Goal: Answer question/provide support: Share knowledge or assist other users

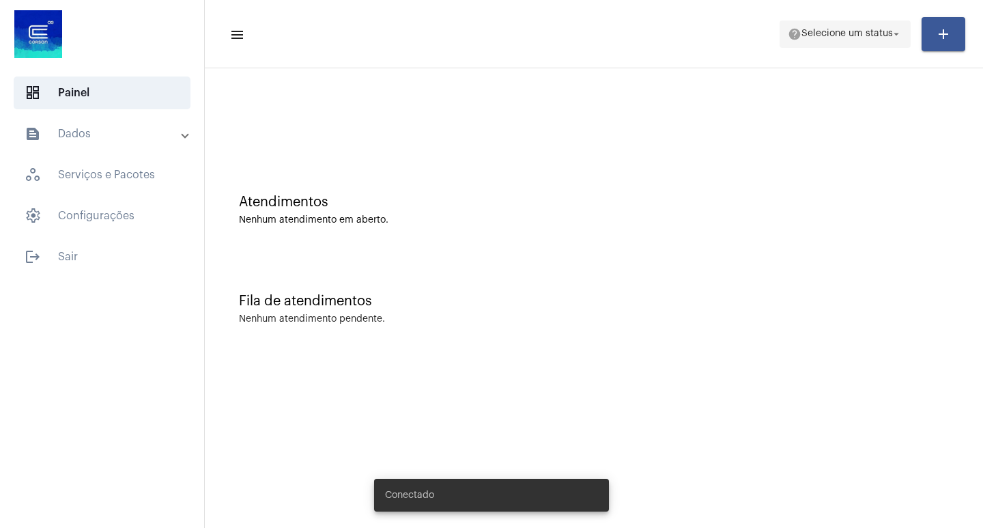
click at [876, 35] on span "Selecione um status" at bounding box center [846, 34] width 91 height 10
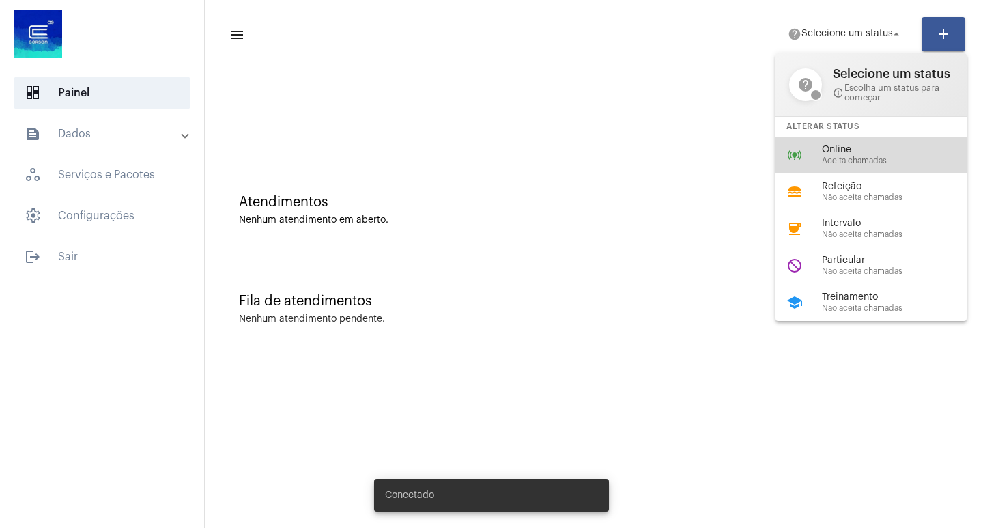
click at [883, 156] on span "Aceita chamadas" at bounding box center [900, 160] width 156 height 9
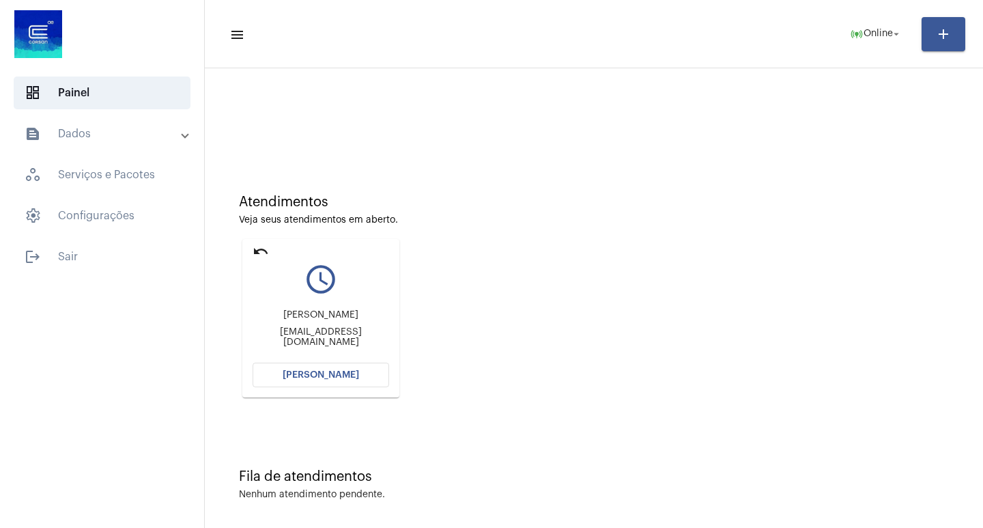
click at [298, 363] on button "[PERSON_NAME]" at bounding box center [321, 374] width 137 height 25
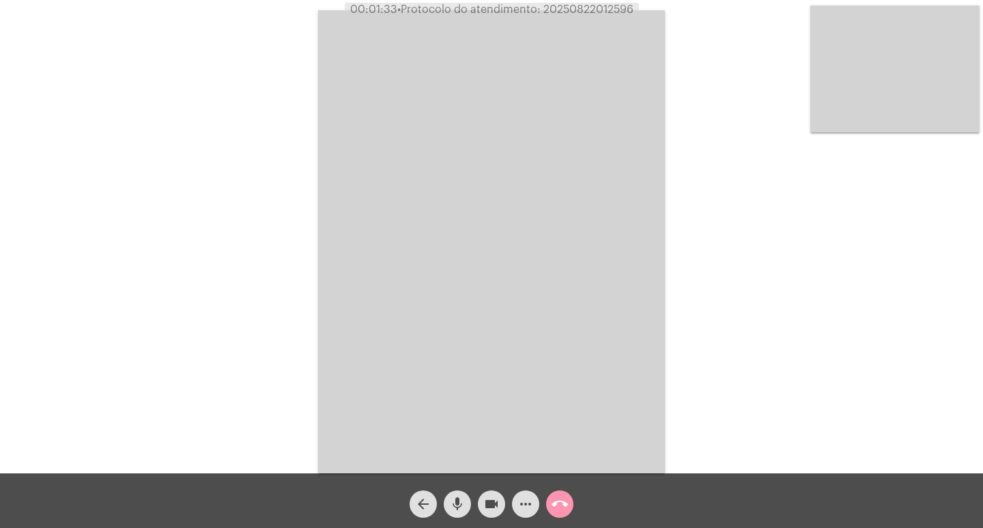
click at [319, 392] on video at bounding box center [491, 241] width 347 height 463
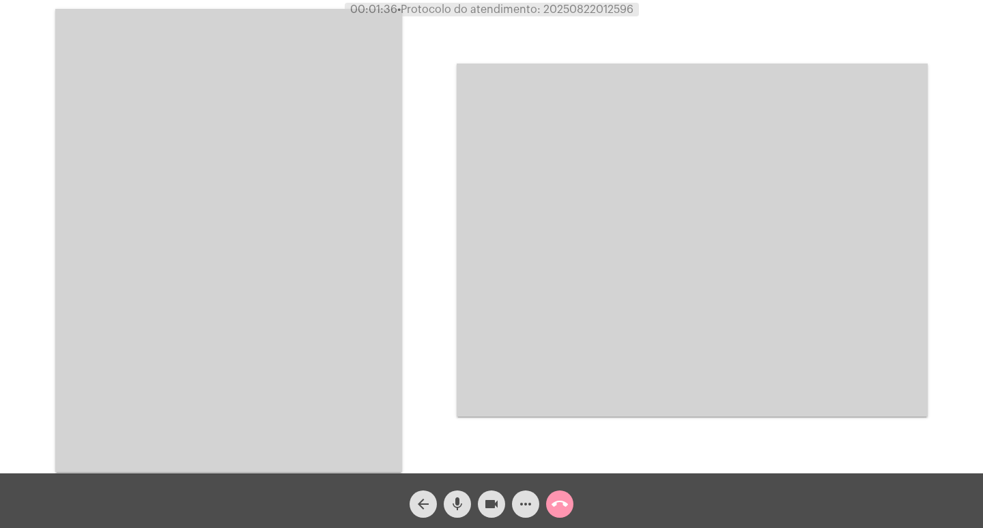
click at [319, 392] on video at bounding box center [228, 240] width 347 height 463
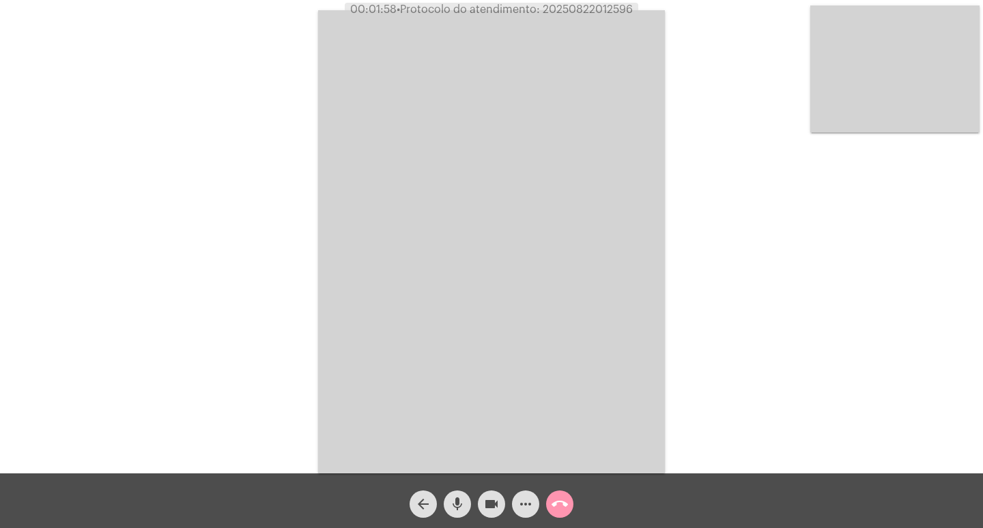
click at [526, 179] on video at bounding box center [491, 241] width 347 height 463
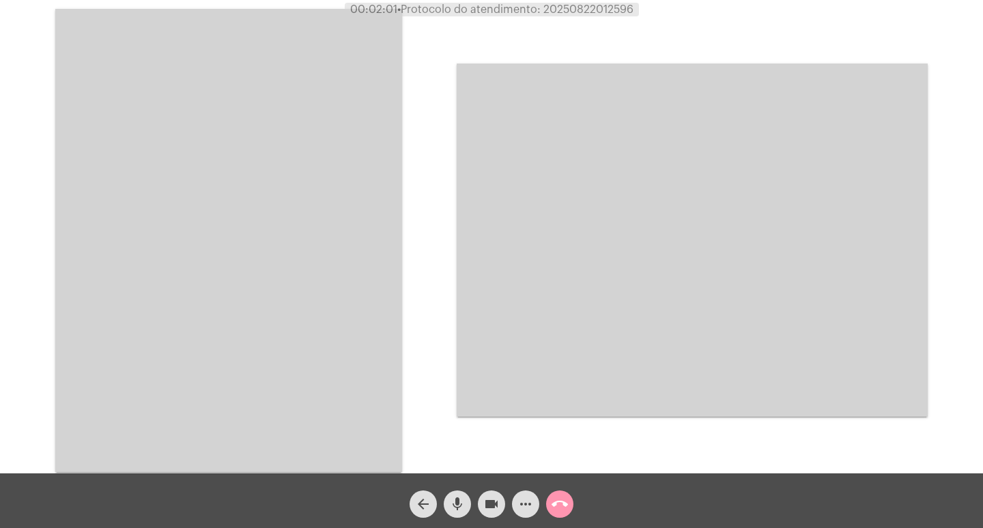
click at [376, 190] on video at bounding box center [228, 240] width 347 height 463
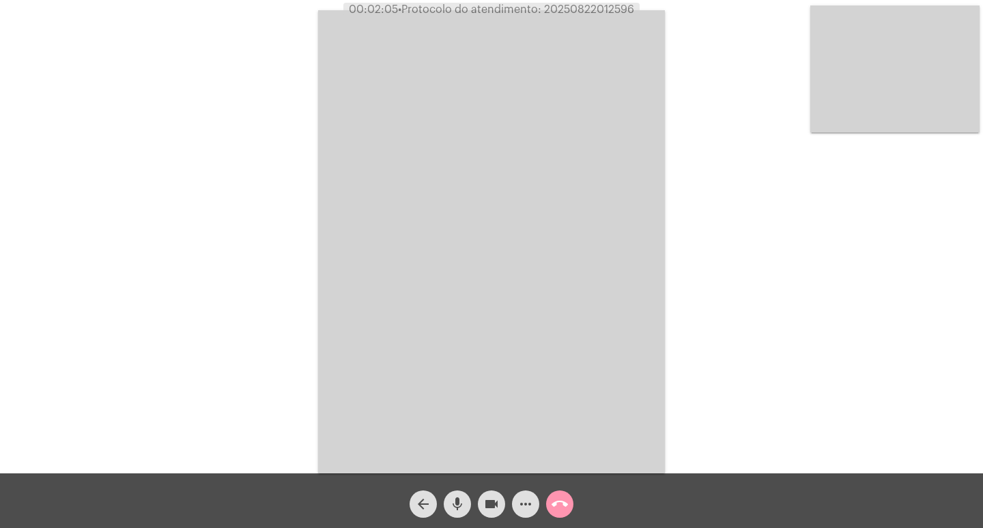
click at [562, 498] on mat-icon "call_end" at bounding box center [559, 504] width 16 height 16
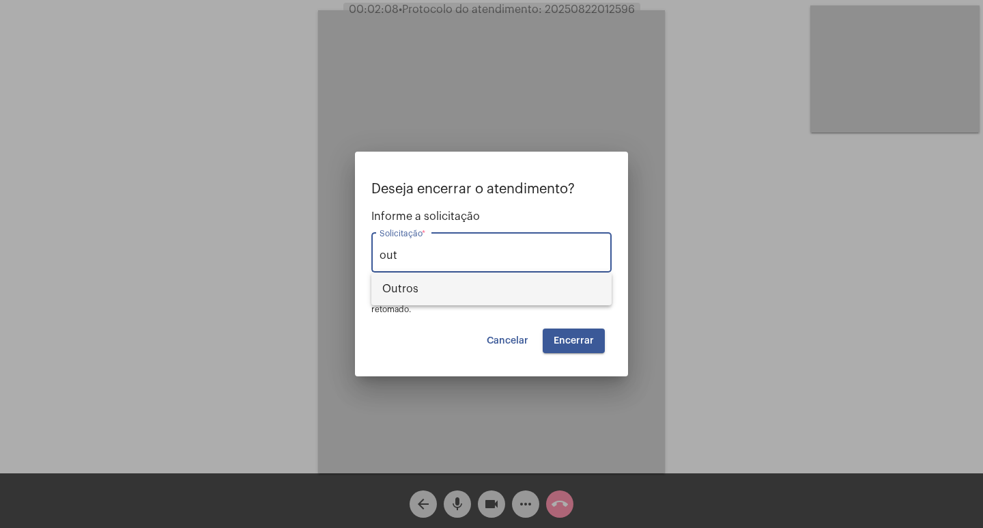
click at [449, 281] on span "Outros" at bounding box center [491, 288] width 218 height 33
type input "Outros"
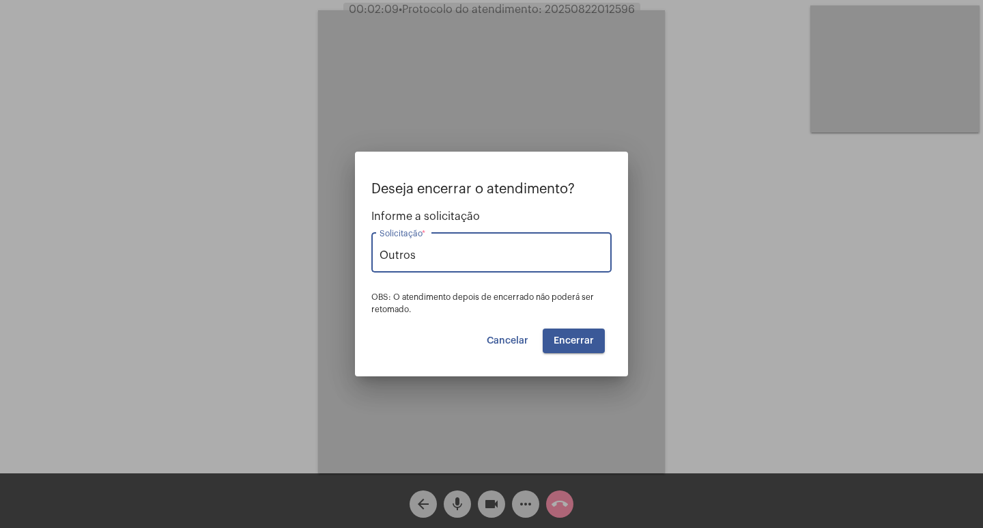
click at [599, 352] on button "Encerrar" at bounding box center [574, 340] width 62 height 25
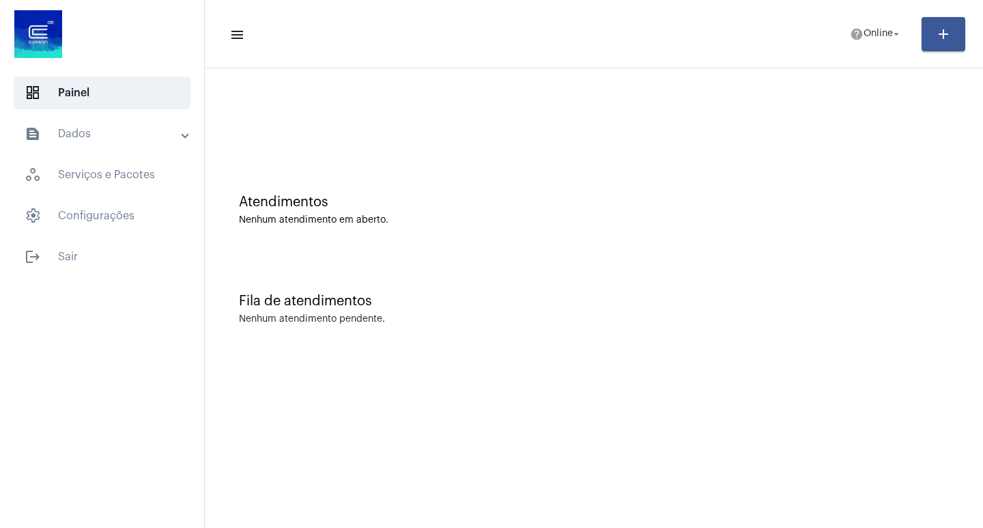
click at [872, 19] on mat-toolbar-row "menu help Online arrow_drop_down add" at bounding box center [594, 34] width 778 height 44
click at [829, 31] on mat-toolbar-row "menu help Online arrow_drop_down add" at bounding box center [594, 34] width 778 height 44
click at [854, 40] on mat-icon "help" at bounding box center [857, 34] width 14 height 14
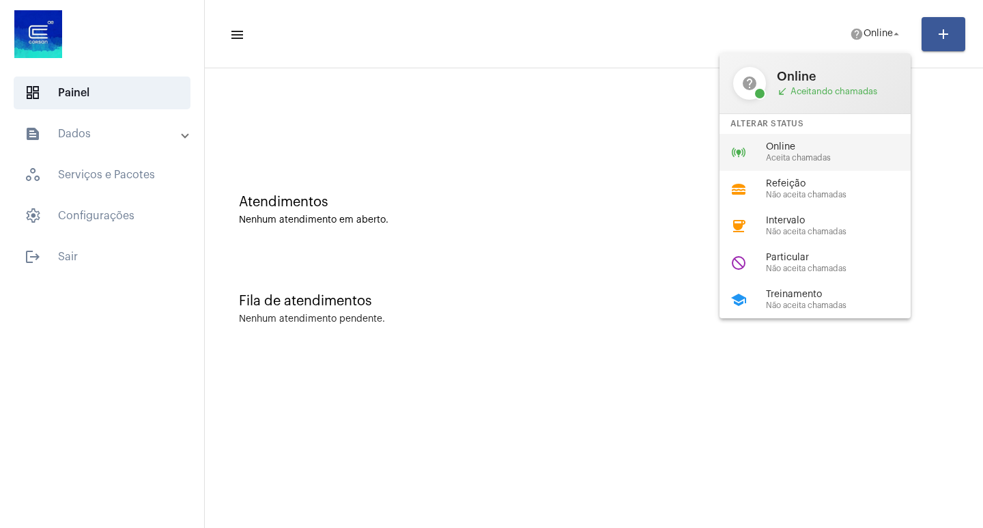
click at [826, 154] on span "Aceita chamadas" at bounding box center [844, 158] width 156 height 9
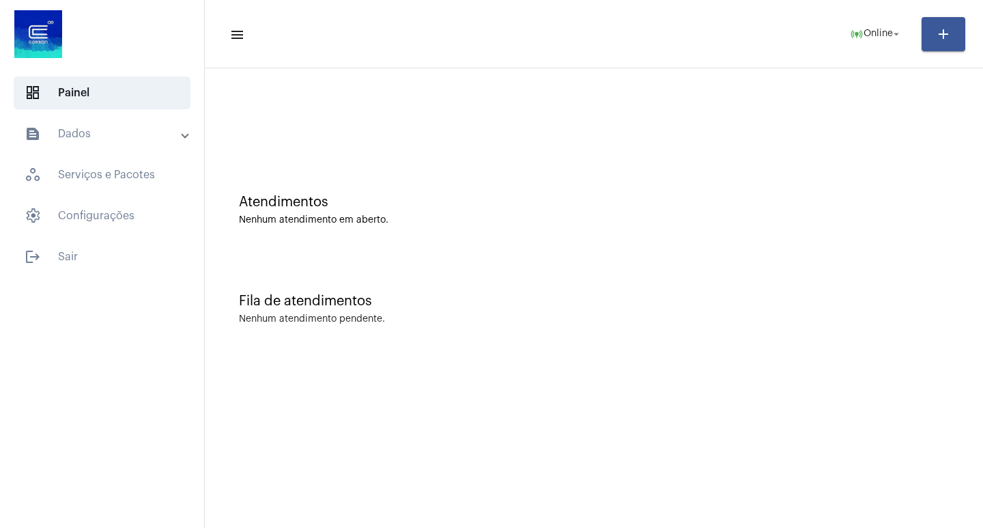
click at [572, 226] on div "Atendimentos Nenhum atendimento em aberto." at bounding box center [594, 203] width 764 height 99
click at [857, 39] on mat-icon "online_prediction" at bounding box center [857, 34] width 14 height 14
click at [864, 35] on span "Online" at bounding box center [877, 34] width 29 height 10
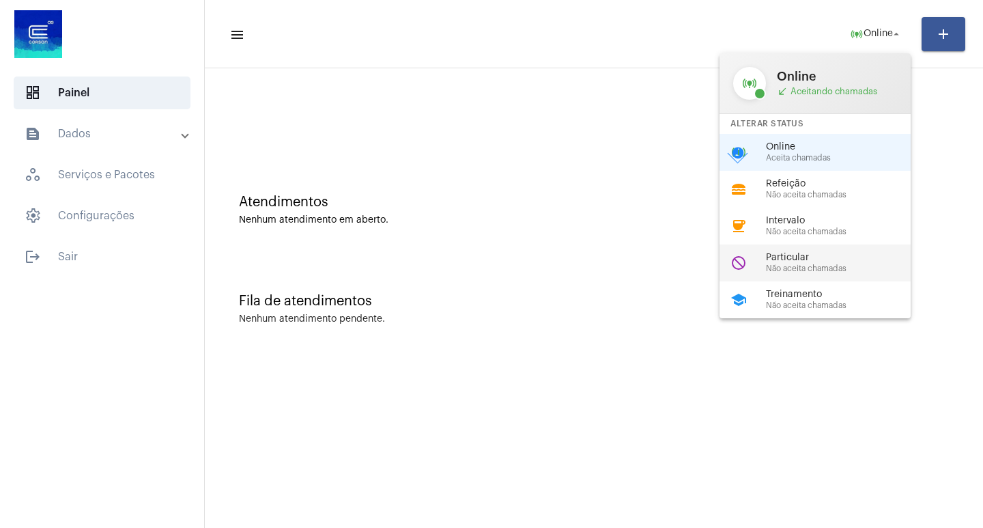
click at [873, 268] on span "Não aceita chamadas" at bounding box center [844, 268] width 156 height 9
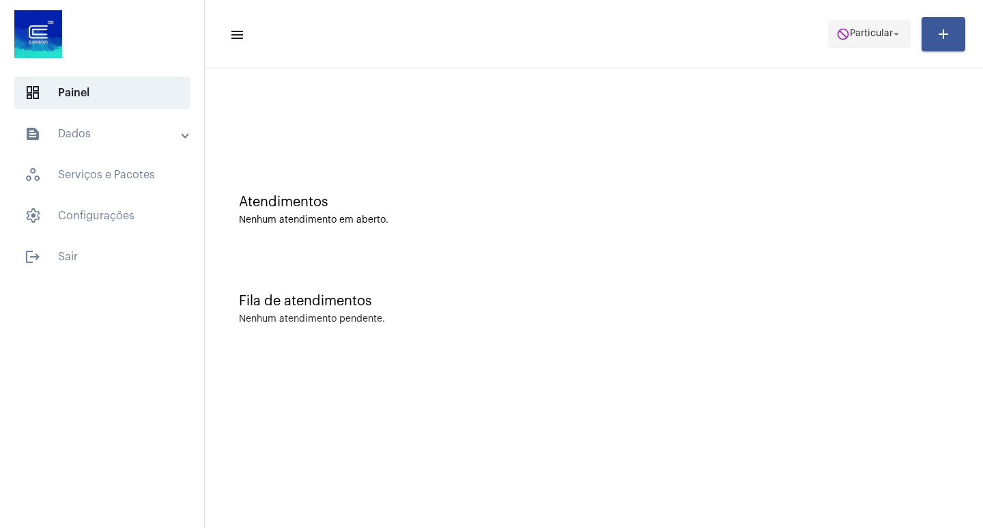
click at [876, 34] on span "Particular" at bounding box center [871, 34] width 43 height 10
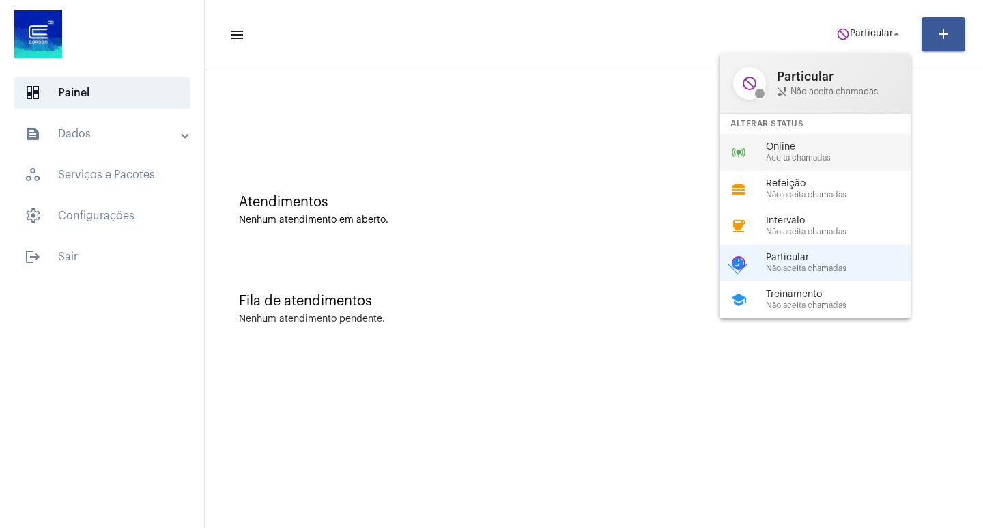
click at [870, 154] on span "Aceita chamadas" at bounding box center [844, 158] width 156 height 9
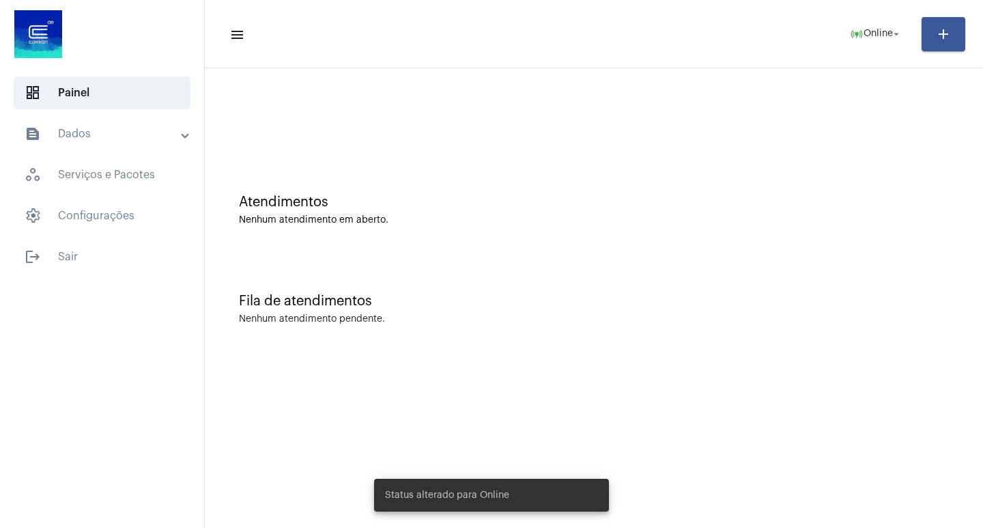
drag, startPoint x: 498, startPoint y: 521, endPoint x: 463, endPoint y: 483, distance: 52.2
click at [463, 483] on snack-bar-container "Status alterado para Online" at bounding box center [491, 494] width 235 height 33
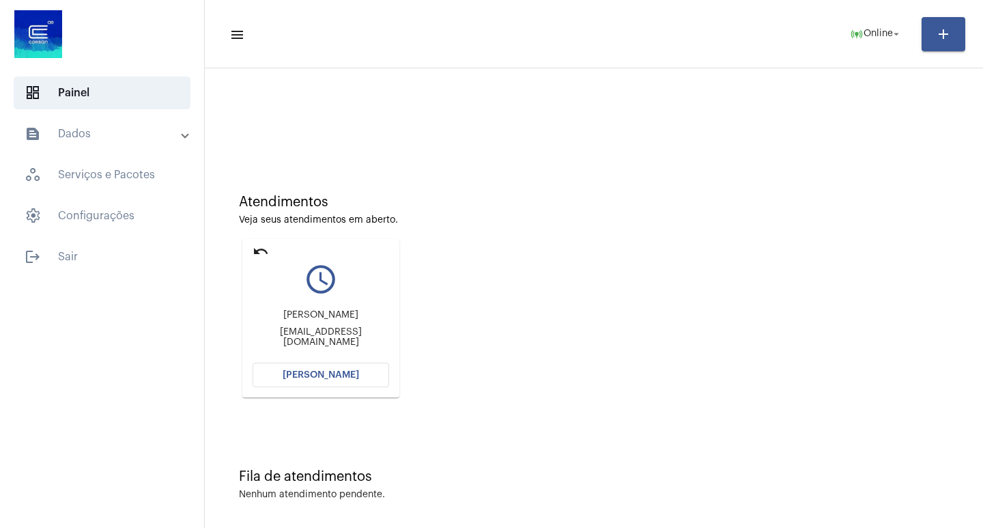
click at [366, 367] on button "[PERSON_NAME]" at bounding box center [321, 374] width 137 height 25
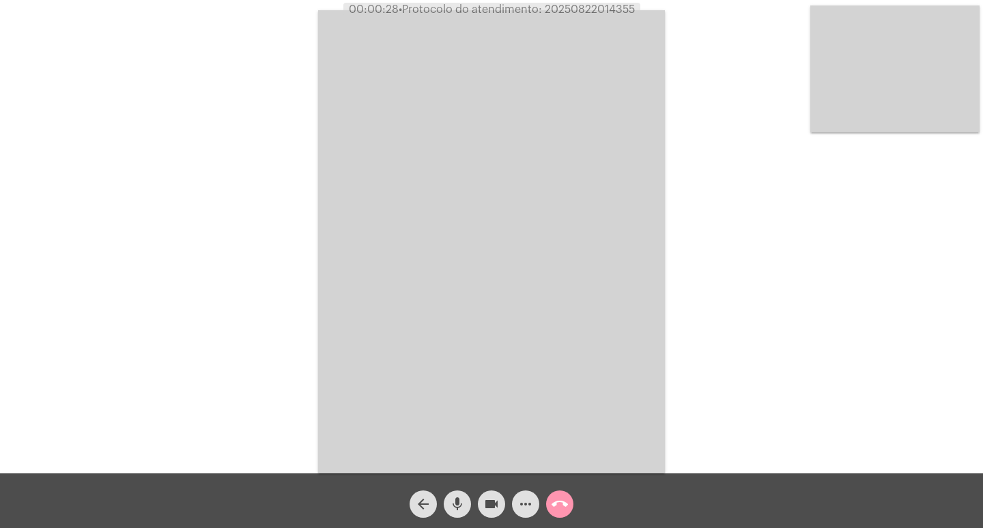
click at [452, 502] on mat-icon "mic" at bounding box center [457, 504] width 16 height 16
click at [450, 517] on span "mic_off" at bounding box center [457, 503] width 16 height 27
click at [597, 14] on span "• Protocolo do atendimento: 20250822014355" at bounding box center [516, 9] width 236 height 11
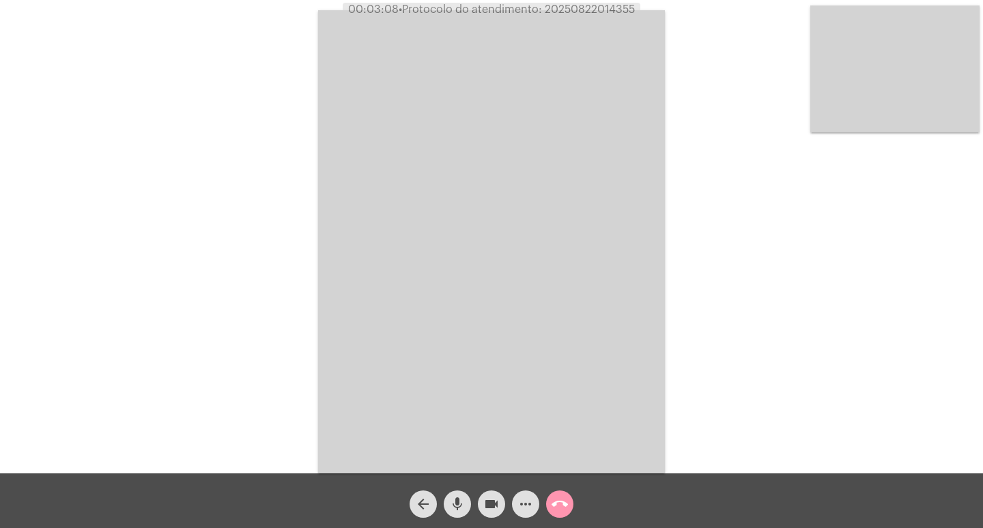
drag, startPoint x: 596, startPoint y: 14, endPoint x: 504, endPoint y: 74, distance: 110.4
click at [504, 75] on video at bounding box center [491, 241] width 347 height 463
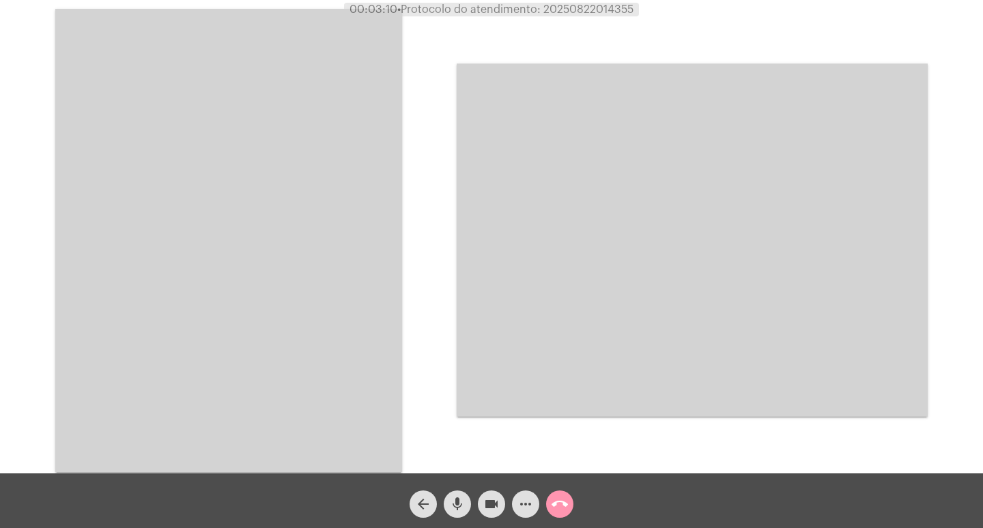
click at [315, 96] on video at bounding box center [228, 240] width 347 height 463
click at [315, 96] on div "Acessando Câmera e Microfone..." at bounding box center [491, 238] width 980 height 473
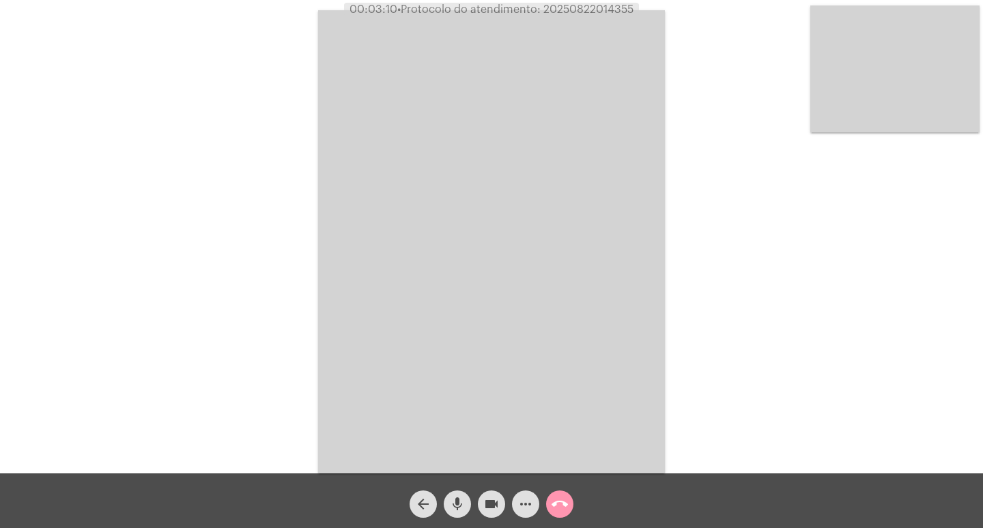
click at [315, 96] on div "Acessando Câmera e Microfone..." at bounding box center [491, 239] width 980 height 473
click at [578, 10] on span "• Protocolo do atendimento: 20250822014355" at bounding box center [514, 9] width 236 height 11
copy span "20250822014355"
drag, startPoint x: 562, startPoint y: 521, endPoint x: 562, endPoint y: 513, distance: 7.5
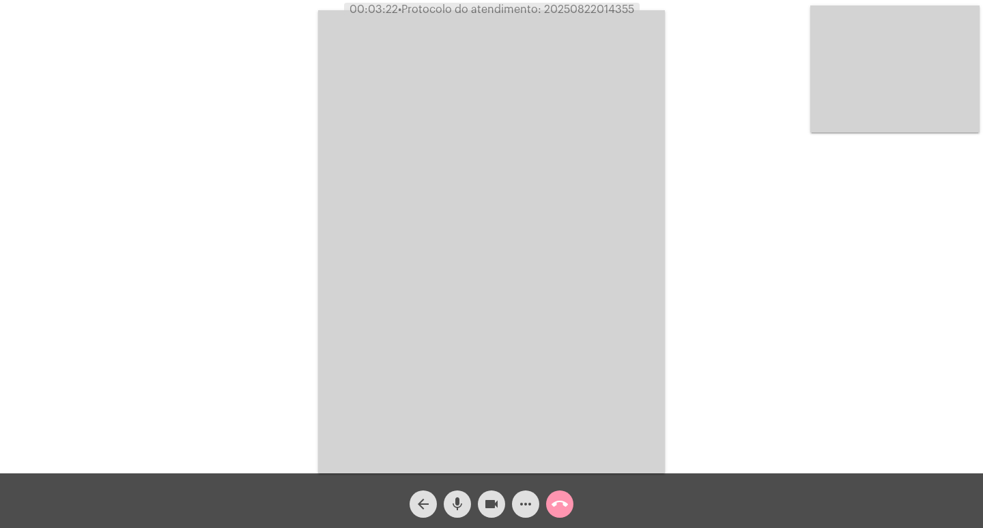
click at [562, 521] on div "arrow_back mic videocam more_horiz call_end" at bounding box center [491, 500] width 983 height 55
click at [562, 513] on span "call_end" at bounding box center [559, 503] width 16 height 27
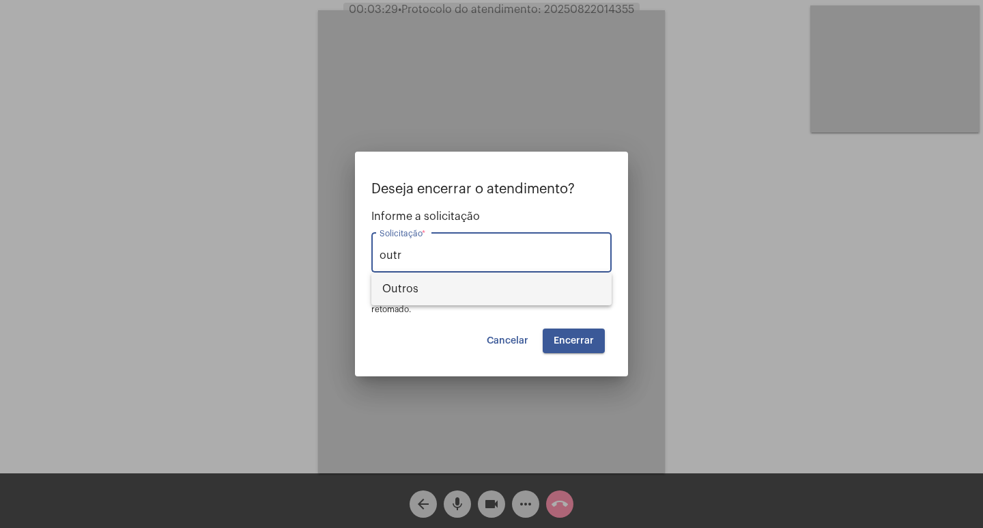
click at [519, 304] on span "Outros" at bounding box center [491, 288] width 218 height 33
type input "Outros"
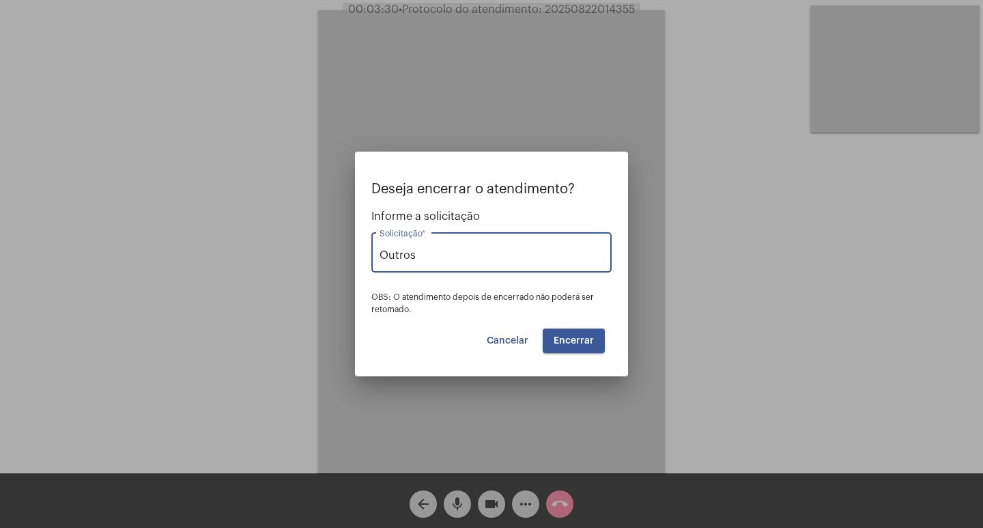
click at [577, 329] on button "Encerrar" at bounding box center [574, 340] width 62 height 25
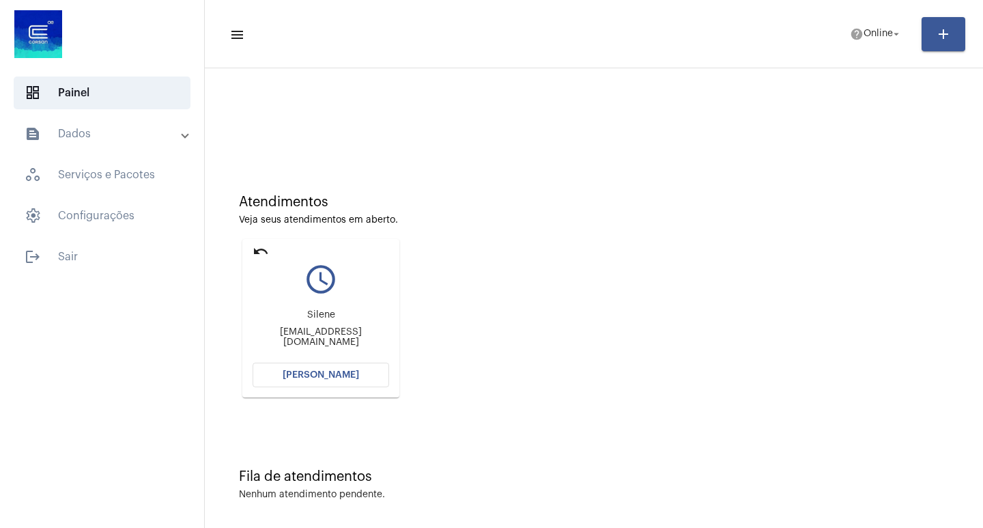
click at [296, 366] on button "[PERSON_NAME]" at bounding box center [321, 374] width 137 height 25
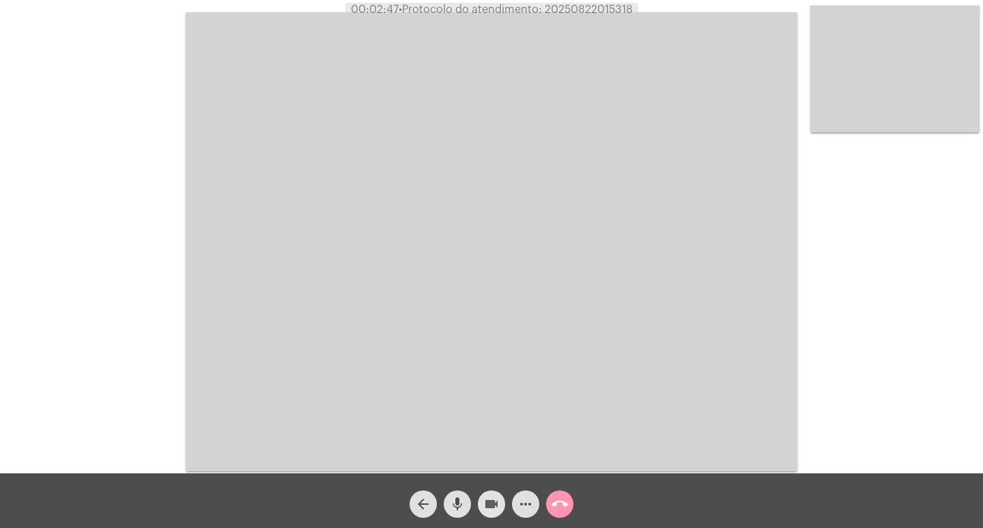
click at [485, 494] on span "videocam" at bounding box center [491, 503] width 16 height 27
click at [454, 501] on mat-icon "mic" at bounding box center [457, 504] width 16 height 16
click at [464, 508] on mat-icon "mic_off" at bounding box center [457, 504] width 16 height 16
click at [464, 508] on mat-icon "mic" at bounding box center [457, 504] width 16 height 16
click at [453, 510] on mat-icon "mic_off" at bounding box center [457, 504] width 16 height 16
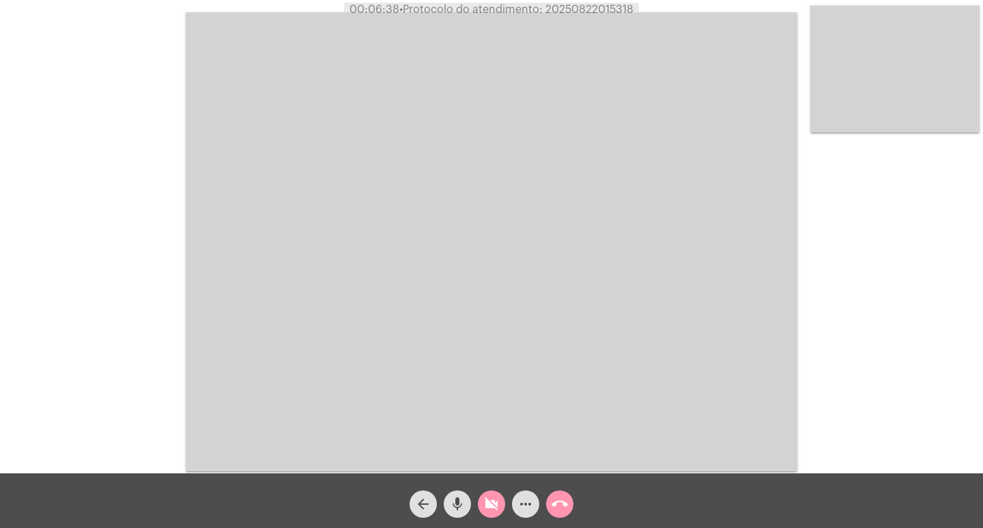
click at [499, 504] on mat-icon "videocam_off" at bounding box center [491, 504] width 16 height 16
click at [578, 2] on div "Acessando Câmera e Microfone..." at bounding box center [491, 236] width 983 height 473
click at [582, 10] on span "• Protocolo do atendimento: 20250822015318" at bounding box center [517, 9] width 234 height 11
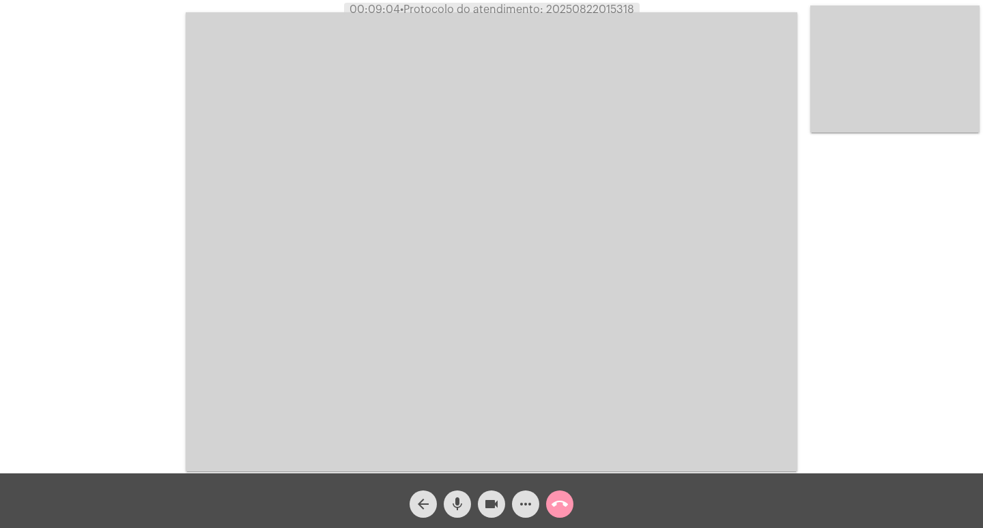
click at [582, 10] on span "• Protocolo do atendimento: 20250822015318" at bounding box center [517, 9] width 234 height 11
copy span "20250822015318"
click at [554, 499] on mat-icon "call_end" at bounding box center [559, 504] width 16 height 16
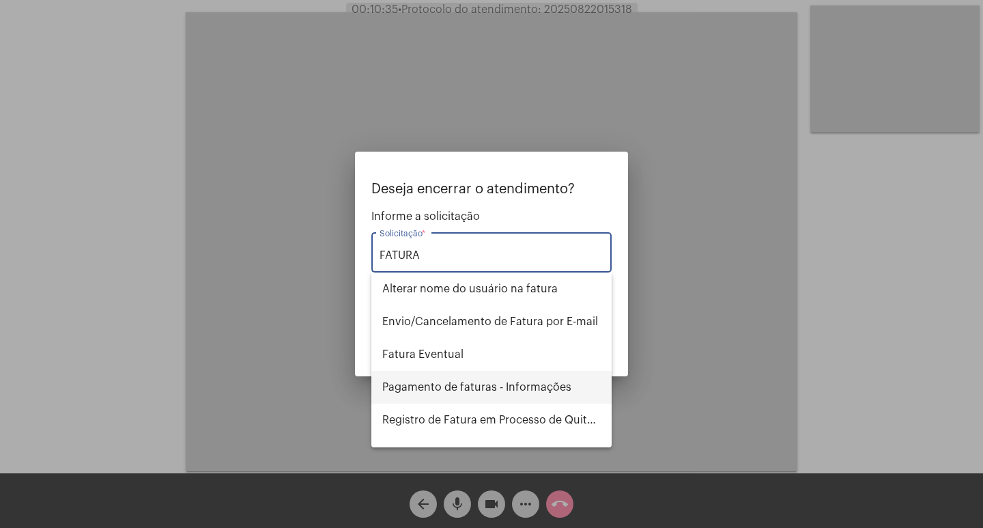
click at [550, 377] on span "Pagamento de faturas - Informações" at bounding box center [491, 387] width 218 height 33
type input "Pagamento de faturas - Informações"
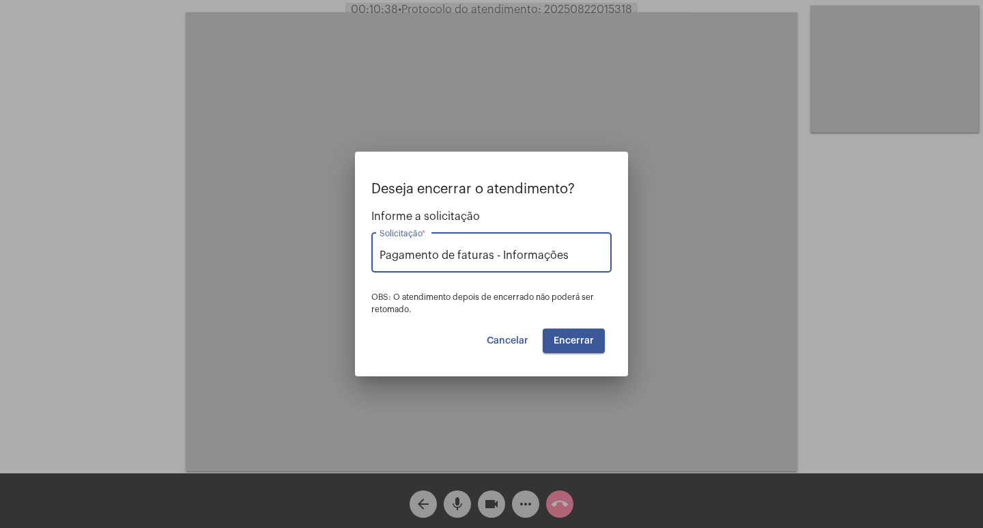
click at [568, 332] on button "Encerrar" at bounding box center [574, 340] width 62 height 25
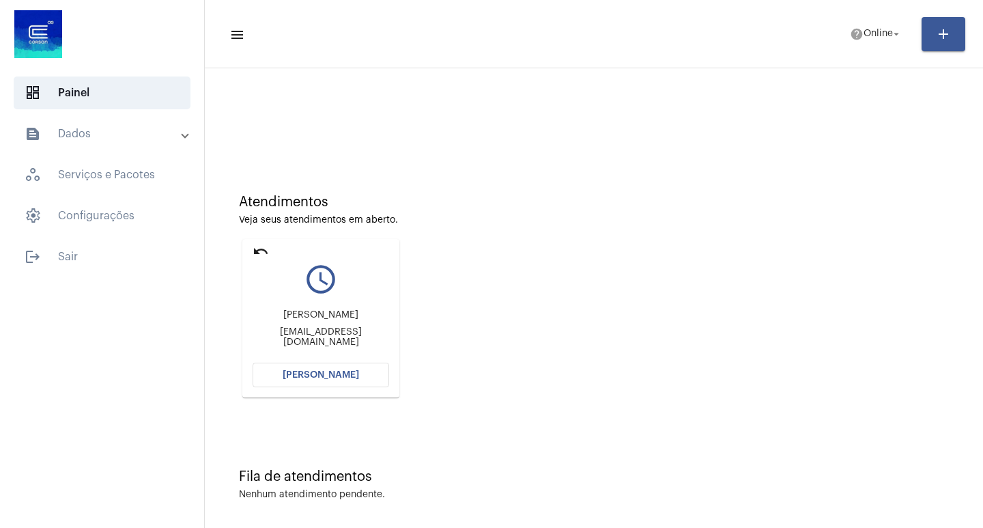
click at [259, 253] on mat-icon "undo" at bounding box center [261, 251] width 16 height 16
click at [371, 380] on button "[PERSON_NAME]" at bounding box center [321, 374] width 137 height 25
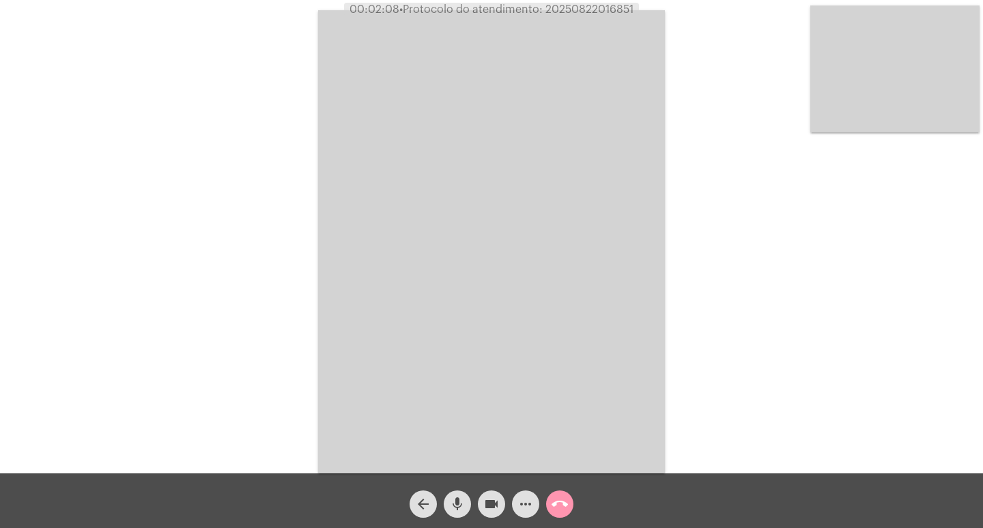
click at [566, 496] on mat-icon "call_end" at bounding box center [559, 504] width 16 height 16
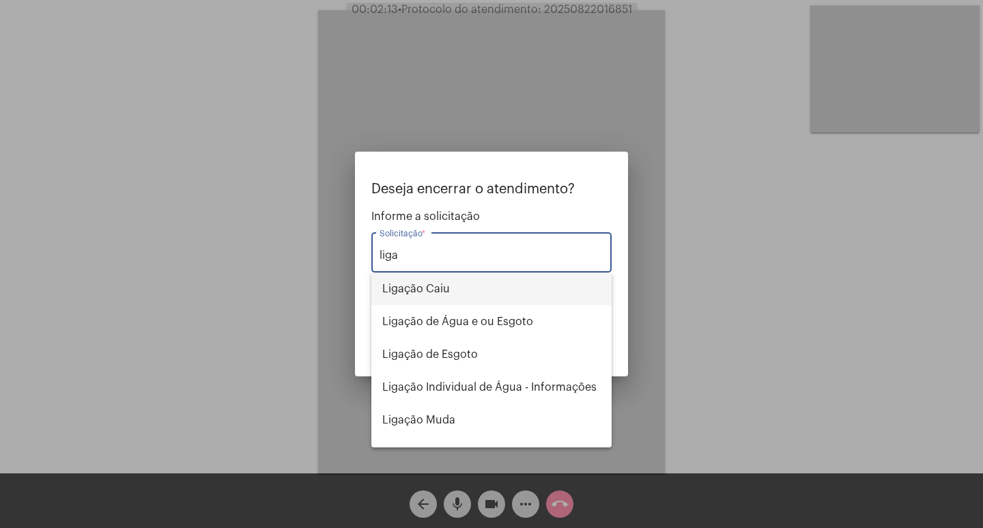
click at [483, 291] on span "Ligação Caiu" at bounding box center [491, 288] width 218 height 33
type input "Ligação Caiu"
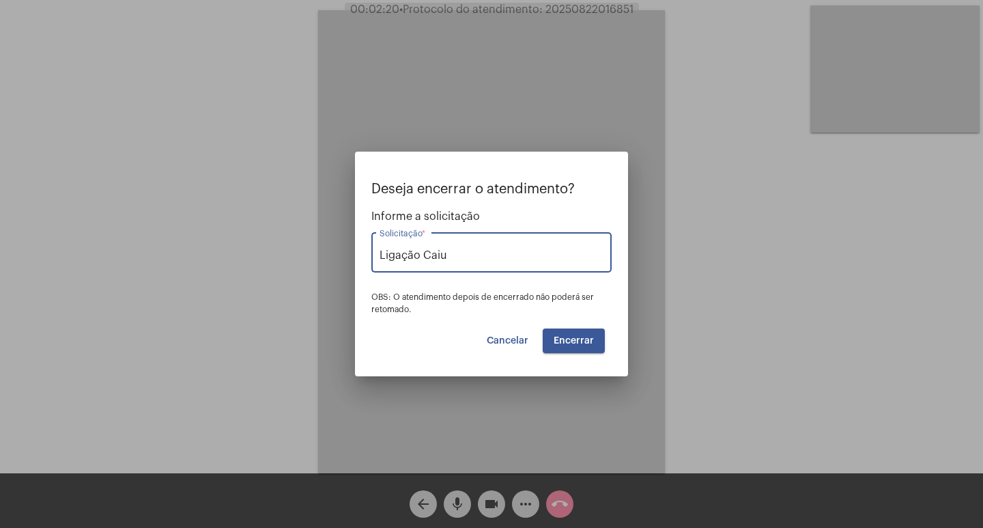
click at [579, 339] on span "Encerrar" at bounding box center [574, 341] width 40 height 10
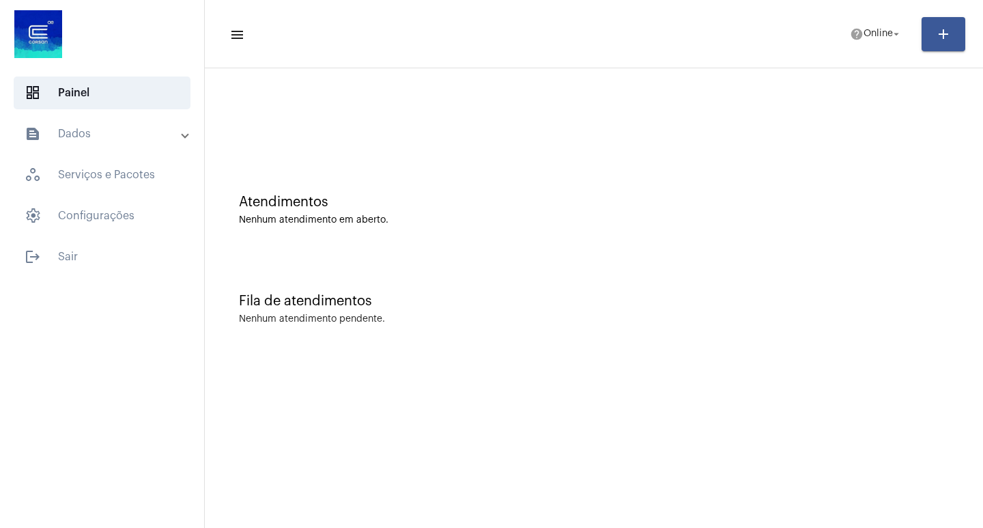
click at [349, 167] on div "Atendimentos Nenhum atendimento em aberto." at bounding box center [594, 203] width 764 height 99
click at [842, 22] on button "help Online arrow_drop_down" at bounding box center [876, 33] width 69 height 27
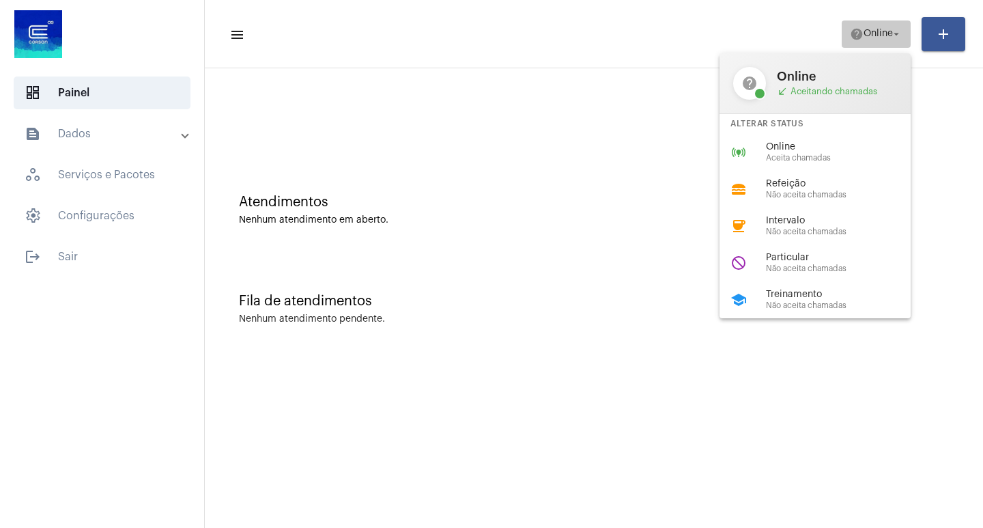
click at [842, 24] on button "help Online arrow_drop_down" at bounding box center [876, 33] width 69 height 27
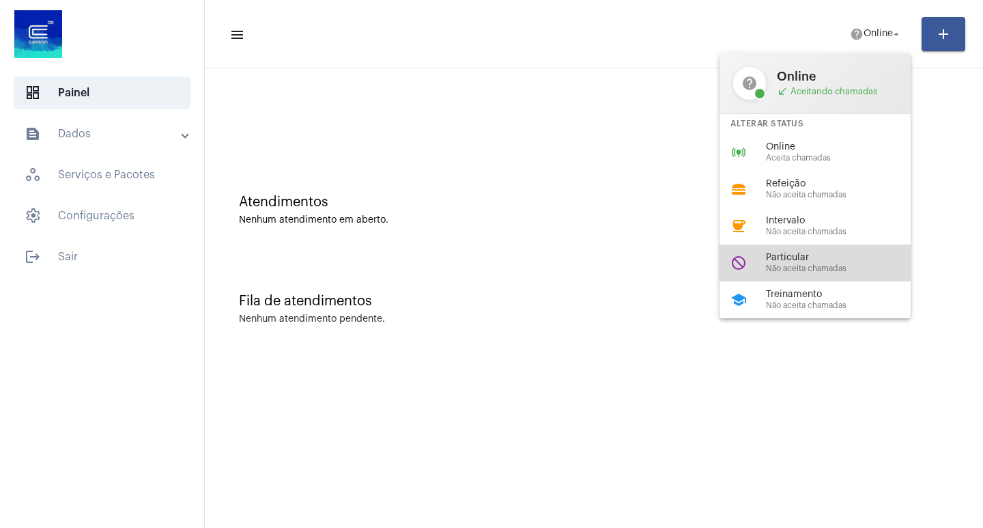
click at [829, 259] on span "Particular" at bounding box center [844, 258] width 156 height 10
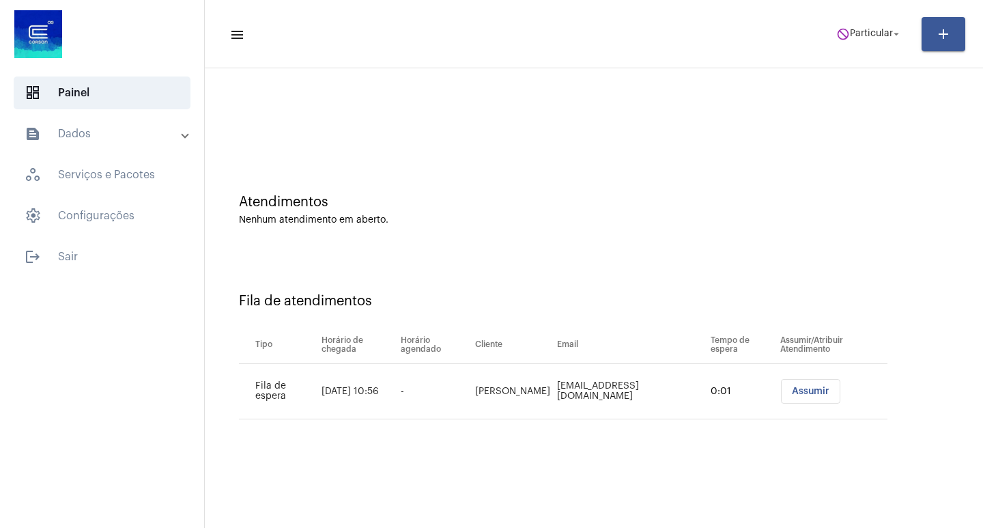
click at [790, 400] on button "Assumir" at bounding box center [810, 391] width 59 height 25
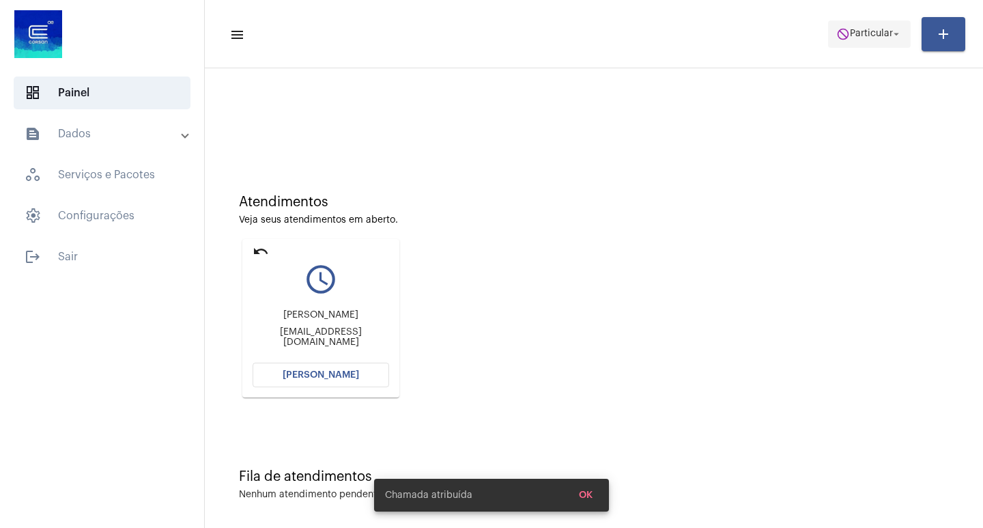
click at [868, 45] on span "do_not_disturb Particular arrow_drop_down" at bounding box center [869, 33] width 66 height 25
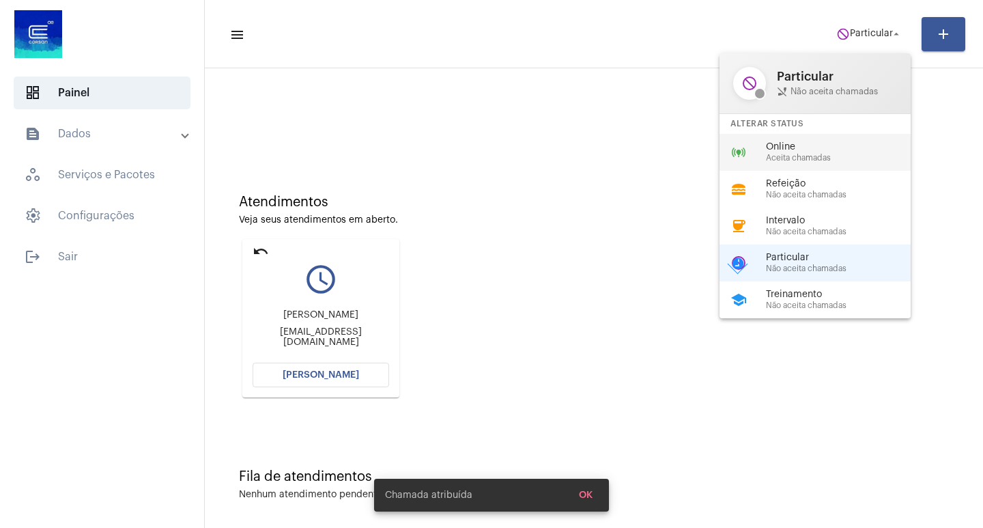
click at [842, 158] on span "Aceita chamadas" at bounding box center [844, 158] width 156 height 9
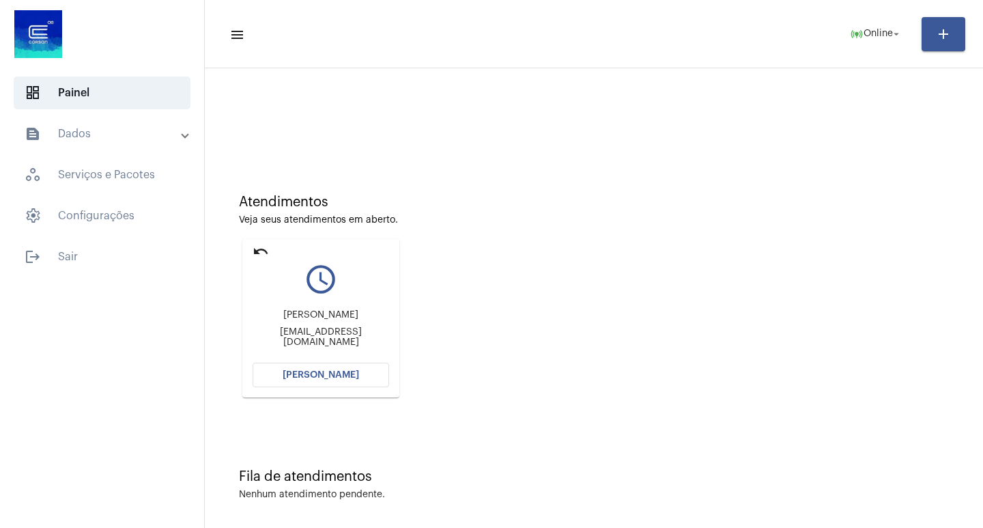
click at [355, 378] on span "[PERSON_NAME]" at bounding box center [321, 375] width 76 height 10
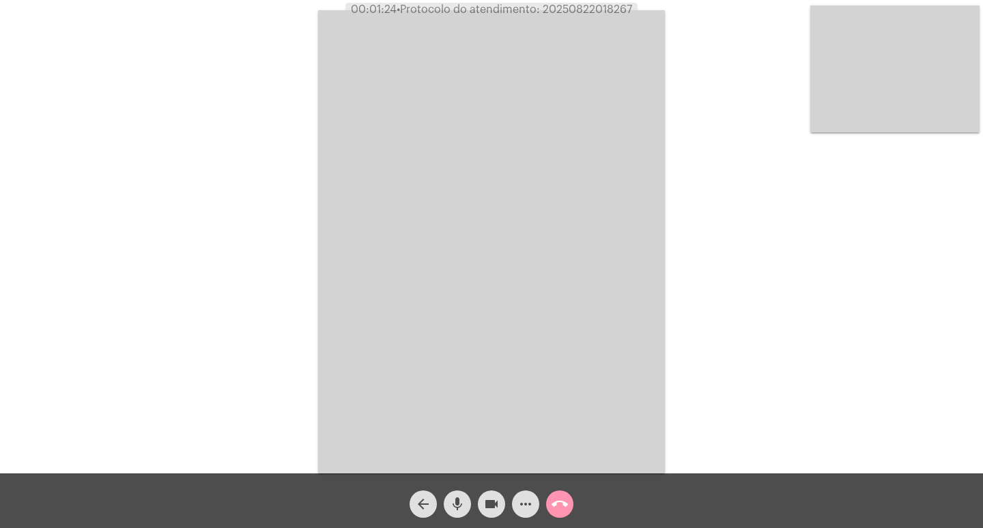
click at [910, 111] on video at bounding box center [894, 68] width 169 height 127
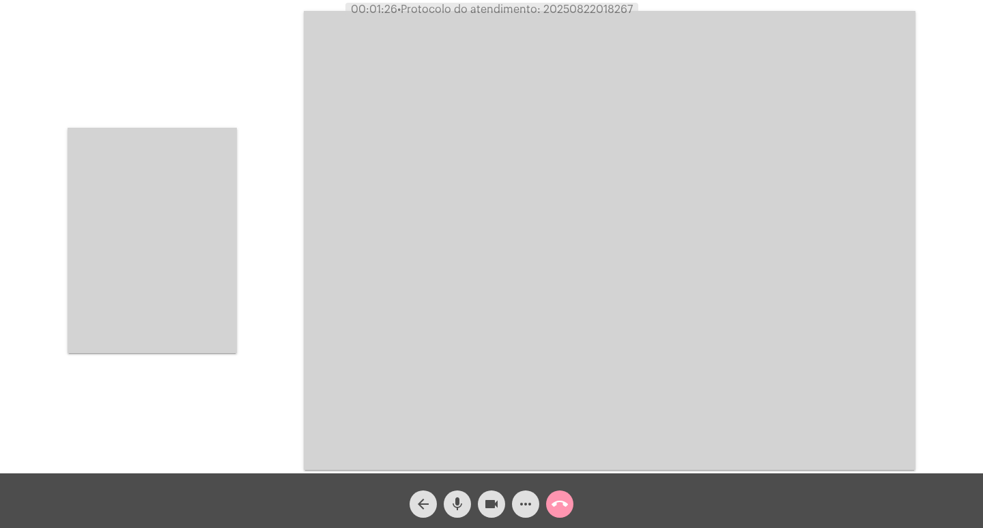
click at [257, 333] on div "Acessando Câmera e Microfone..." at bounding box center [491, 238] width 980 height 473
click at [169, 332] on video at bounding box center [152, 240] width 169 height 225
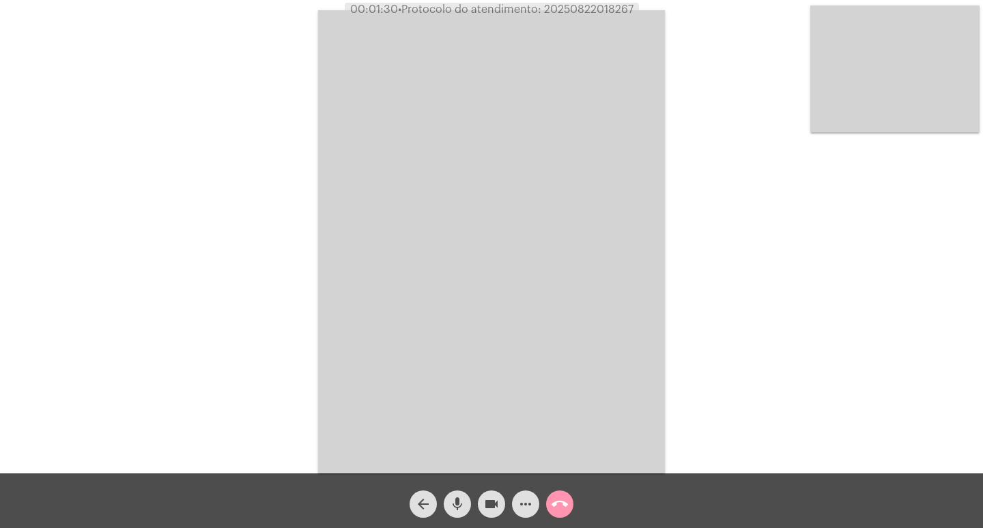
click at [486, 327] on video at bounding box center [491, 241] width 347 height 463
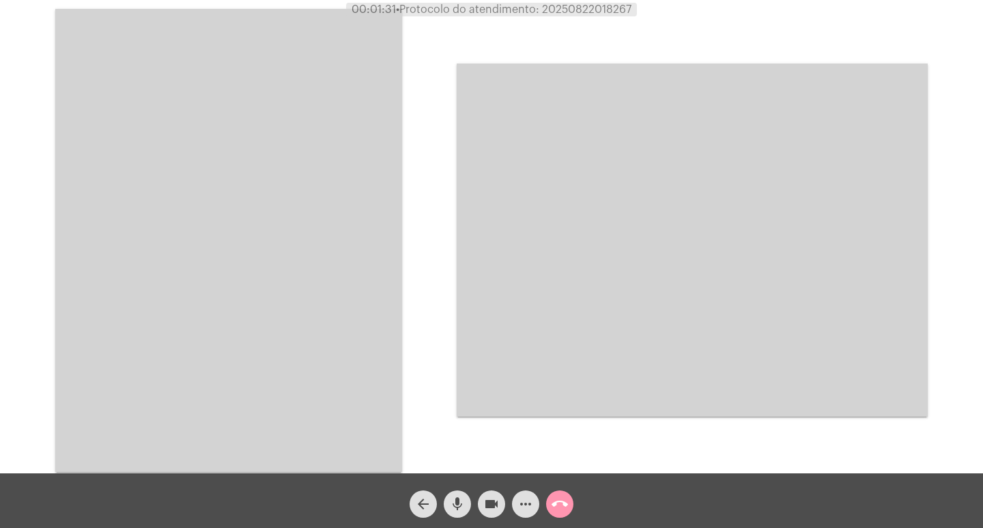
click at [248, 357] on video at bounding box center [228, 240] width 347 height 463
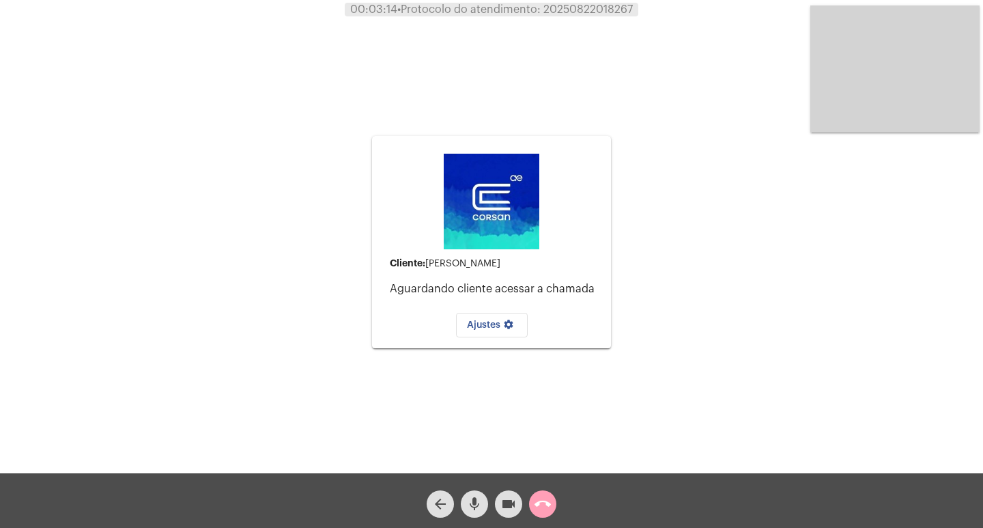
click at [556, 500] on button "call_end" at bounding box center [542, 503] width 27 height 27
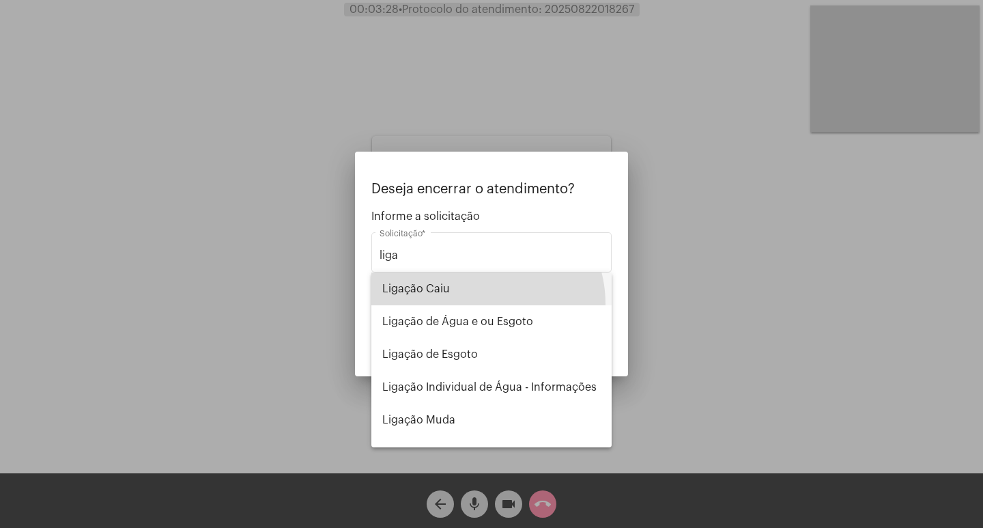
click at [478, 304] on span "Ligação Caiu" at bounding box center [491, 288] width 218 height 33
type input "Ligação Caiu"
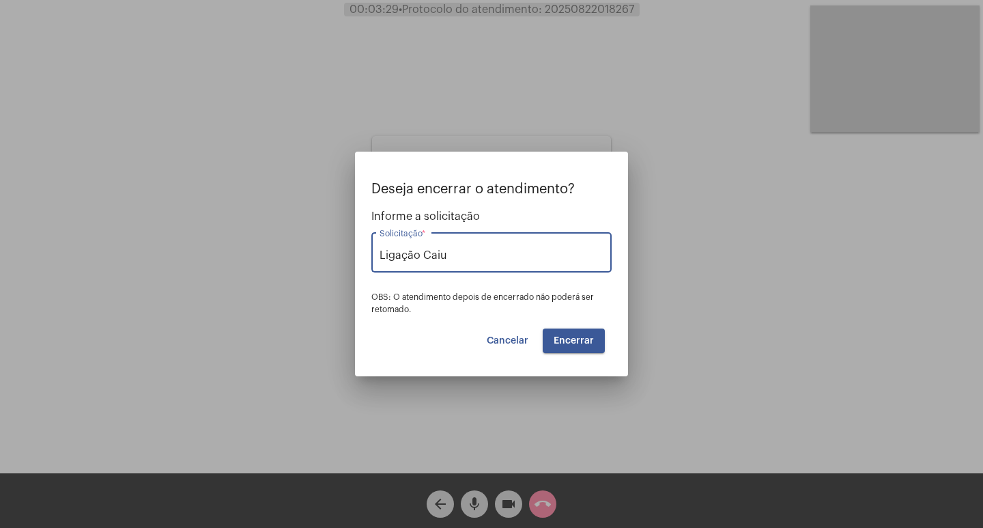
click at [564, 334] on button "Encerrar" at bounding box center [574, 340] width 62 height 25
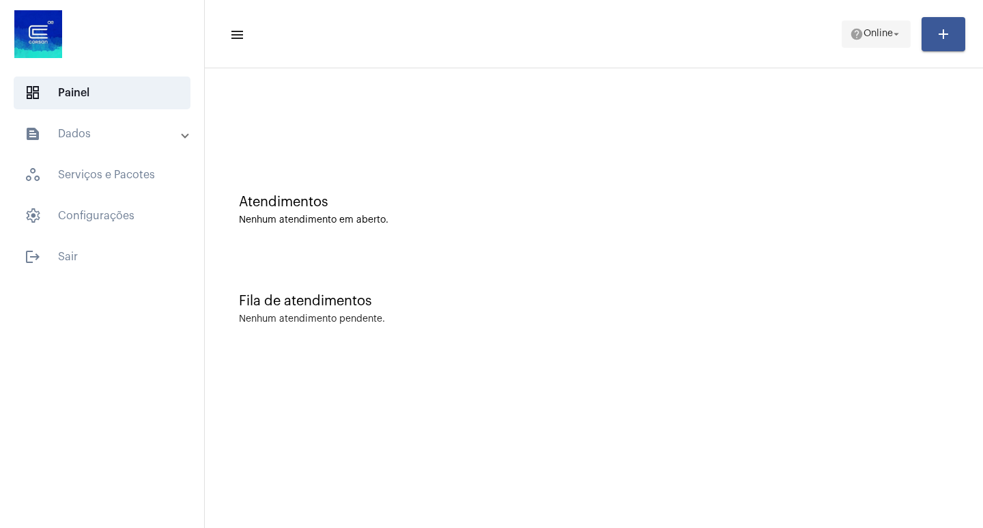
click at [859, 43] on span "help Online arrow_drop_down" at bounding box center [876, 33] width 53 height 25
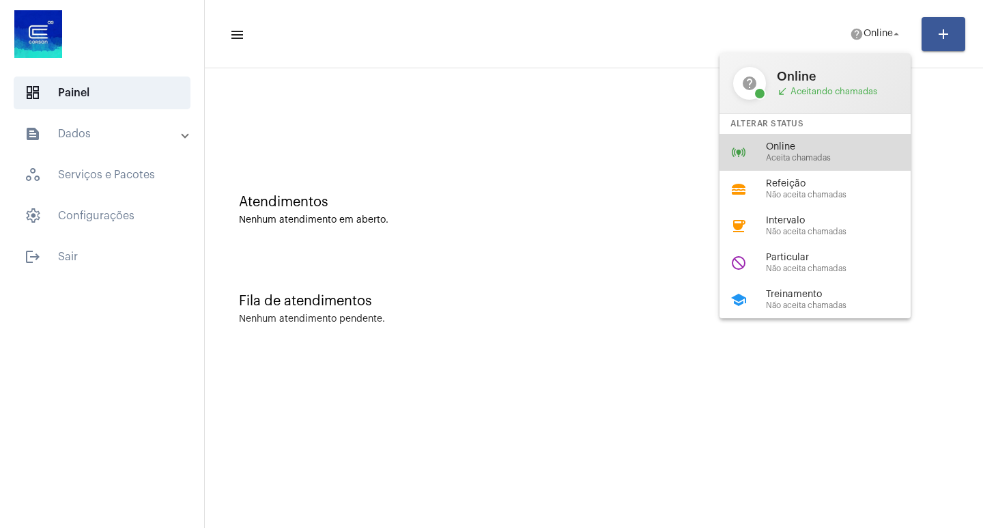
click at [854, 146] on span "Online" at bounding box center [844, 147] width 156 height 10
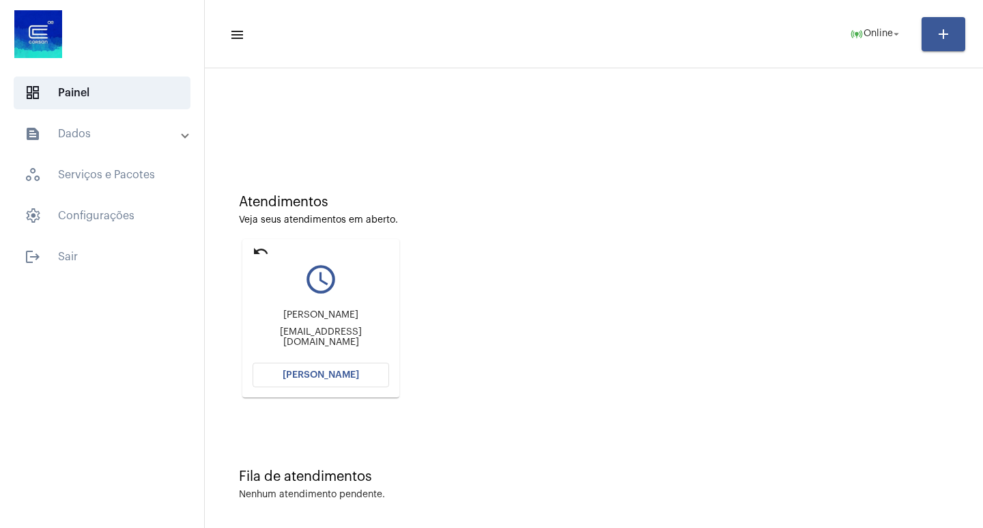
click at [309, 379] on span "[PERSON_NAME]" at bounding box center [321, 375] width 76 height 10
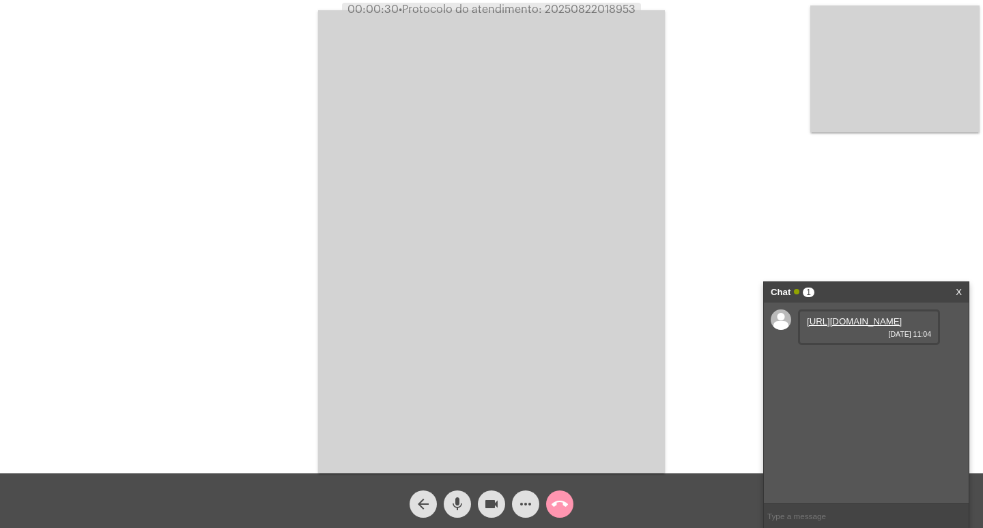
click at [862, 311] on div "[URL][DOMAIN_NAME] [DATE] 11:04" at bounding box center [869, 326] width 142 height 35
click at [844, 326] on link "[URL][DOMAIN_NAME]" at bounding box center [854, 321] width 95 height 10
click at [835, 365] on link "[URL][DOMAIN_NAME]" at bounding box center [854, 360] width 95 height 10
click at [601, 239] on video at bounding box center [491, 241] width 347 height 463
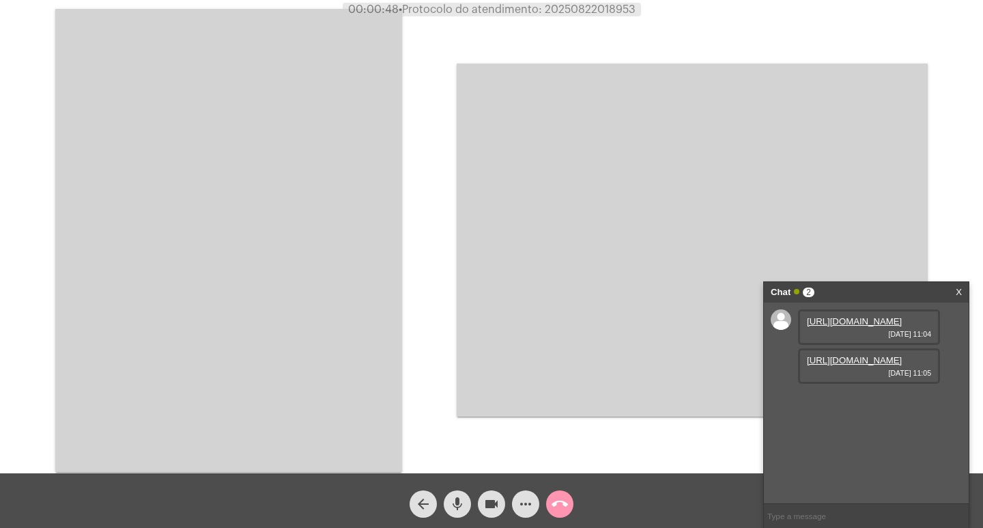
click at [248, 263] on video at bounding box center [228, 240] width 347 height 463
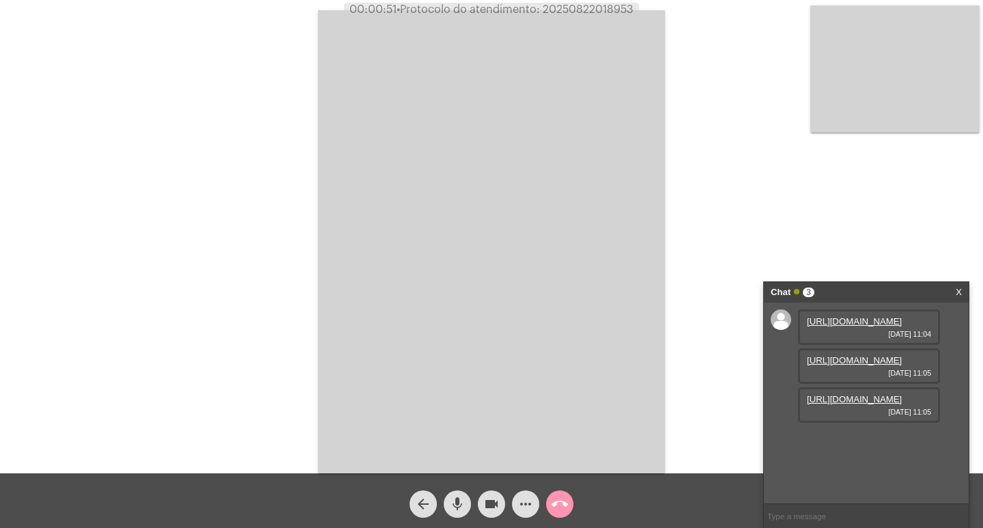
scroll to position [12, 0]
click at [844, 404] on link "[URL][DOMAIN_NAME]" at bounding box center [854, 399] width 95 height 10
click at [830, 443] on link "[URL][DOMAIN_NAME]" at bounding box center [854, 438] width 95 height 10
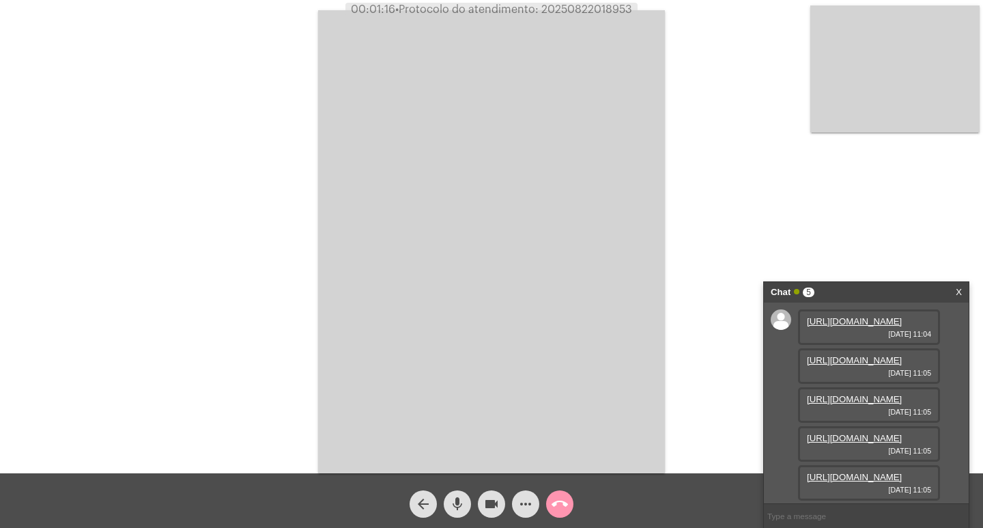
click at [870, 472] on link "[URL][DOMAIN_NAME]" at bounding box center [854, 477] width 95 height 10
click at [868, 472] on link "[URL][DOMAIN_NAME]" at bounding box center [854, 477] width 95 height 10
click at [828, 355] on link "[URL][DOMAIN_NAME]" at bounding box center [854, 360] width 95 height 10
click at [468, 500] on button "mic" at bounding box center [457, 503] width 27 height 27
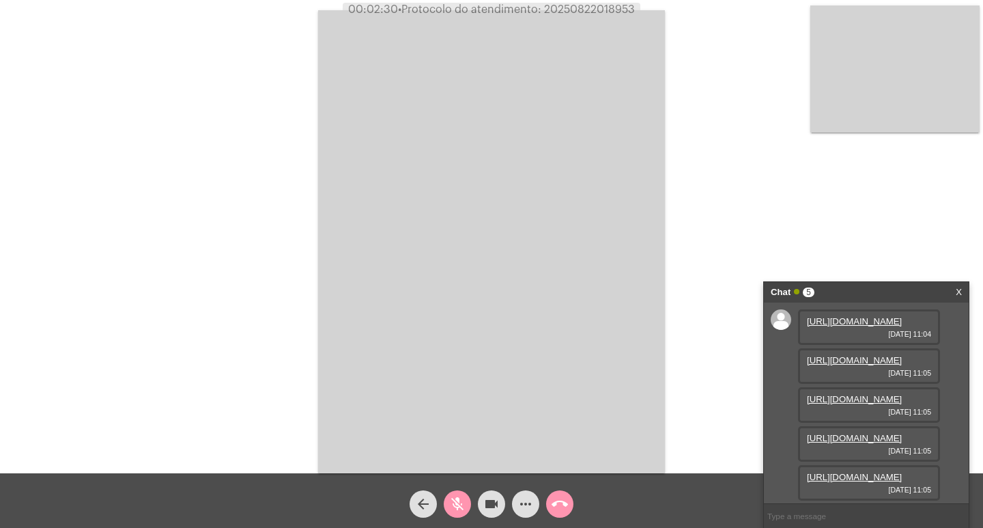
click at [483, 500] on mat-icon "videocam" at bounding box center [491, 504] width 16 height 16
click at [467, 503] on button "mic_off" at bounding box center [457, 503] width 27 height 27
click at [496, 506] on mat-icon "videocam_off" at bounding box center [491, 504] width 16 height 16
click at [451, 514] on span "mic" at bounding box center [457, 503] width 16 height 27
click at [497, 502] on mat-icon "videocam" at bounding box center [491, 504] width 16 height 16
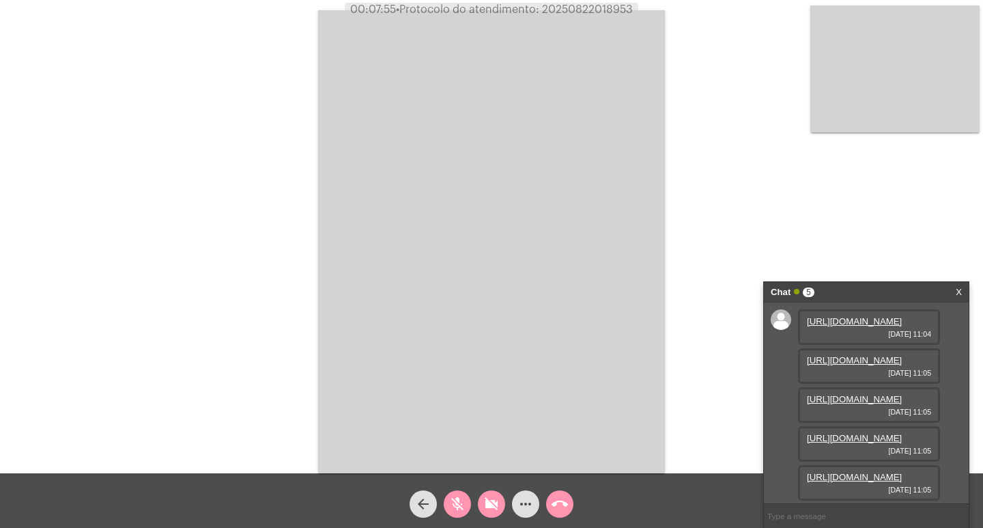
click at [456, 496] on mat-icon "mic_off" at bounding box center [457, 504] width 16 height 16
click at [479, 500] on button "videocam_off" at bounding box center [491, 503] width 27 height 27
click at [524, 491] on span "more_horiz" at bounding box center [525, 503] width 16 height 27
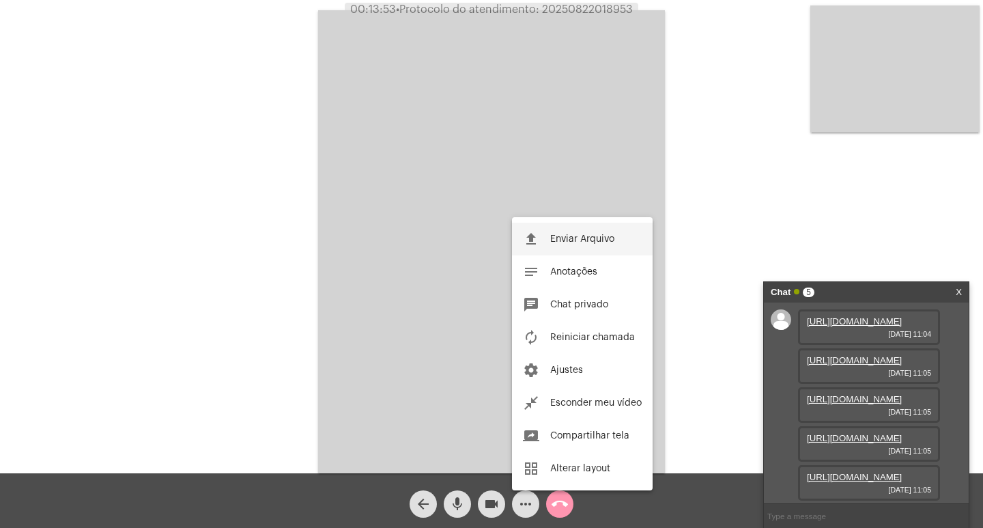
click at [536, 248] on button "file_upload Enviar Arquivo" at bounding box center [582, 239] width 141 height 33
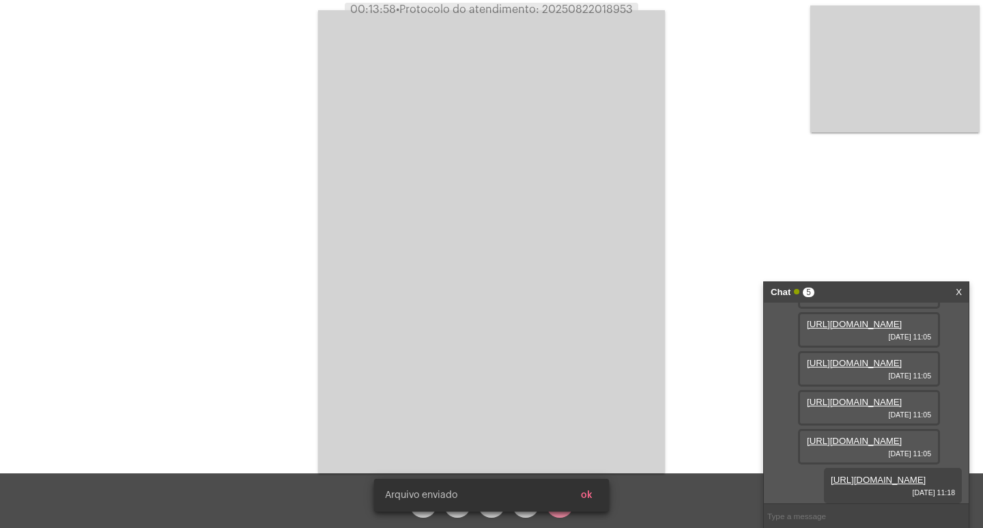
scroll to position [220, 0]
click at [592, 16] on span "00:13:59 • Protocolo do atendimento: 20250822018953" at bounding box center [491, 10] width 293 height 14
click at [592, 12] on span "• Protocolo do atendimento: 20250822018953" at bounding box center [515, 9] width 237 height 11
click at [592, 12] on span "• Protocolo do atendimento: 20250822018953" at bounding box center [513, 9] width 237 height 11
copy span "20250822018953"
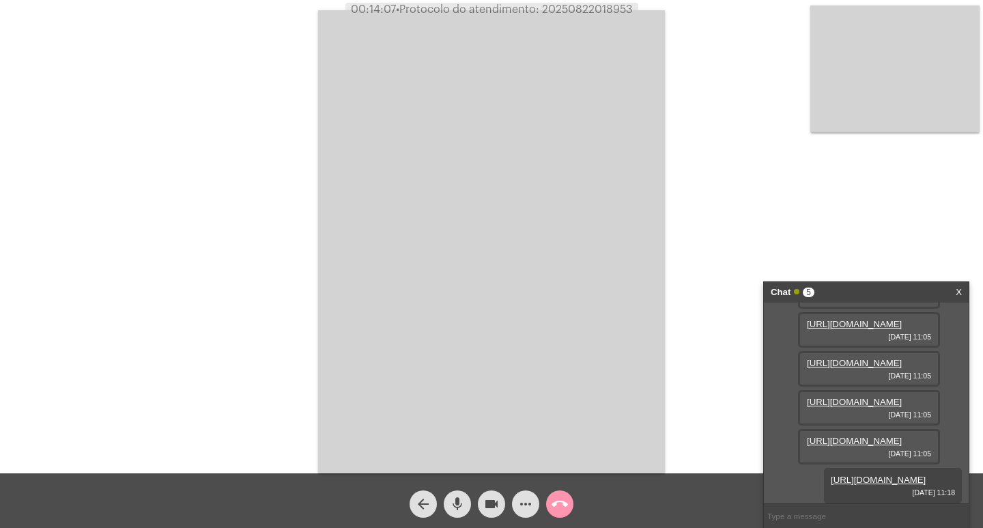
click at [258, 213] on div "Acessando Câmera e Microfone..." at bounding box center [491, 239] width 980 height 473
click at [569, 504] on button "call_end" at bounding box center [559, 503] width 27 height 27
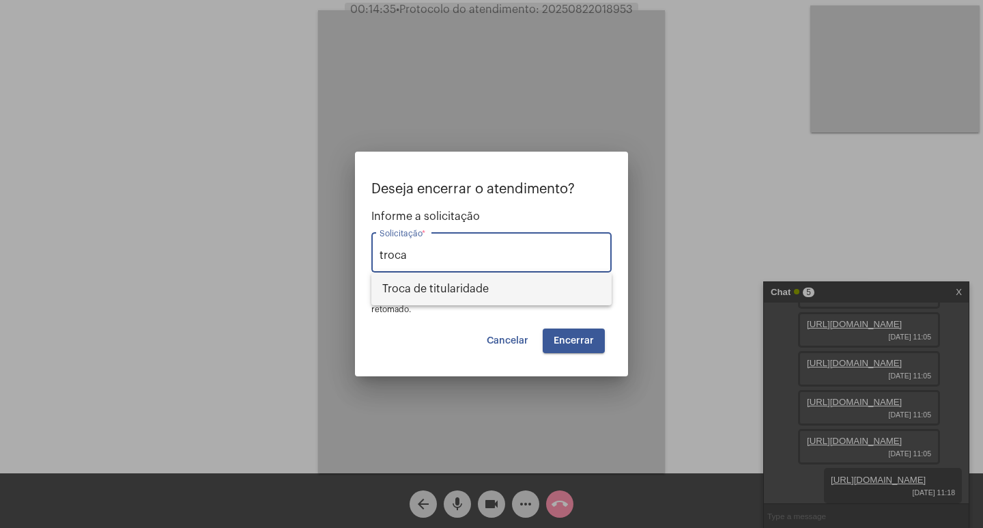
click at [503, 276] on span "Troca de titularidade" at bounding box center [491, 288] width 218 height 33
type input "Troca de titularidade"
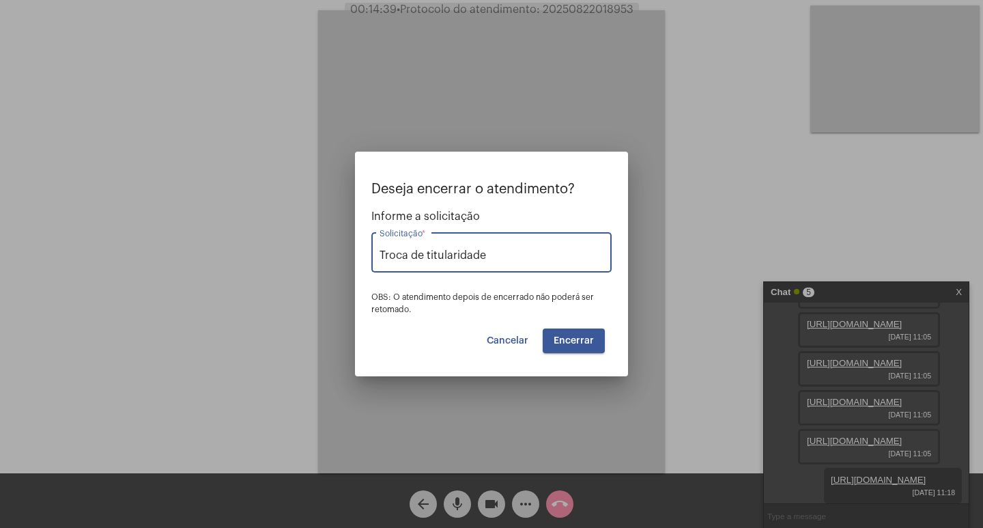
click at [560, 331] on button "Encerrar" at bounding box center [574, 340] width 62 height 25
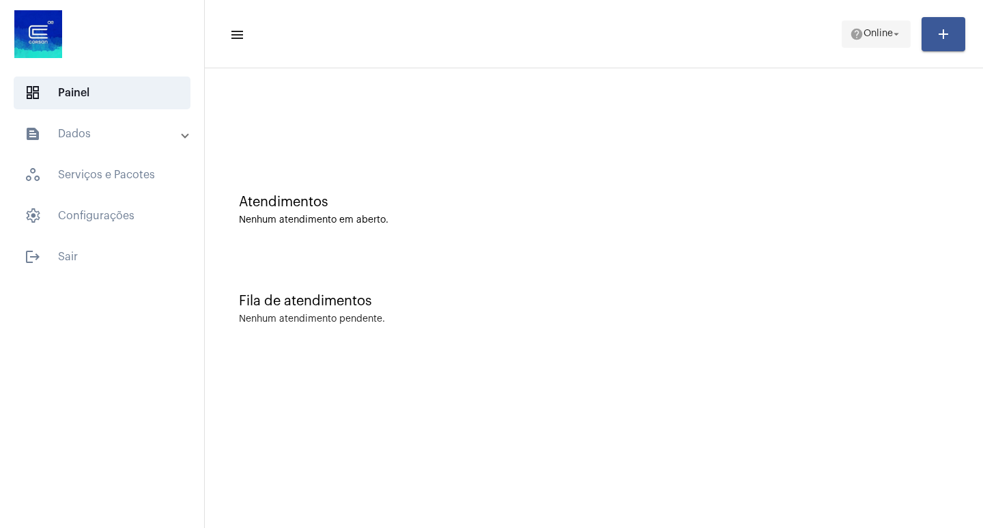
click at [850, 42] on span "help Online arrow_drop_down" at bounding box center [876, 33] width 53 height 25
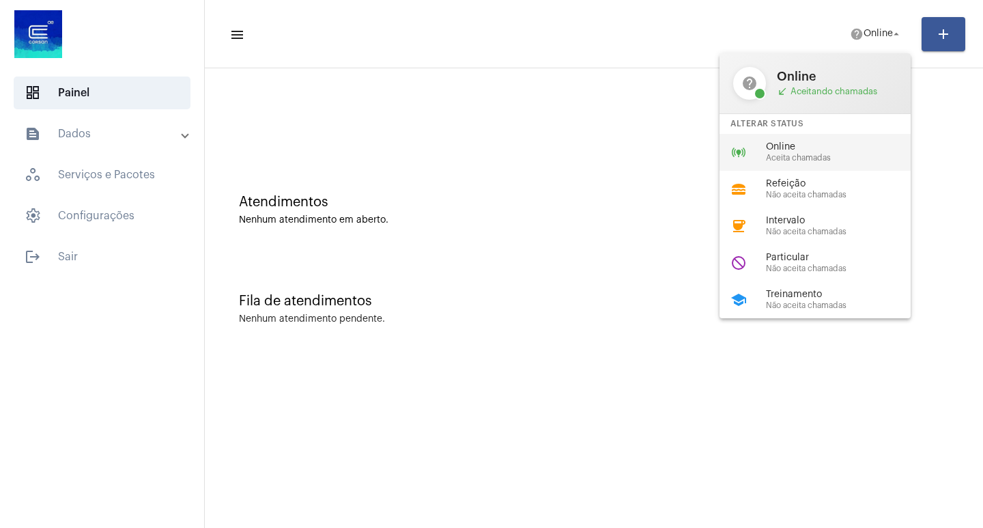
click at [829, 147] on span "Online" at bounding box center [844, 147] width 156 height 10
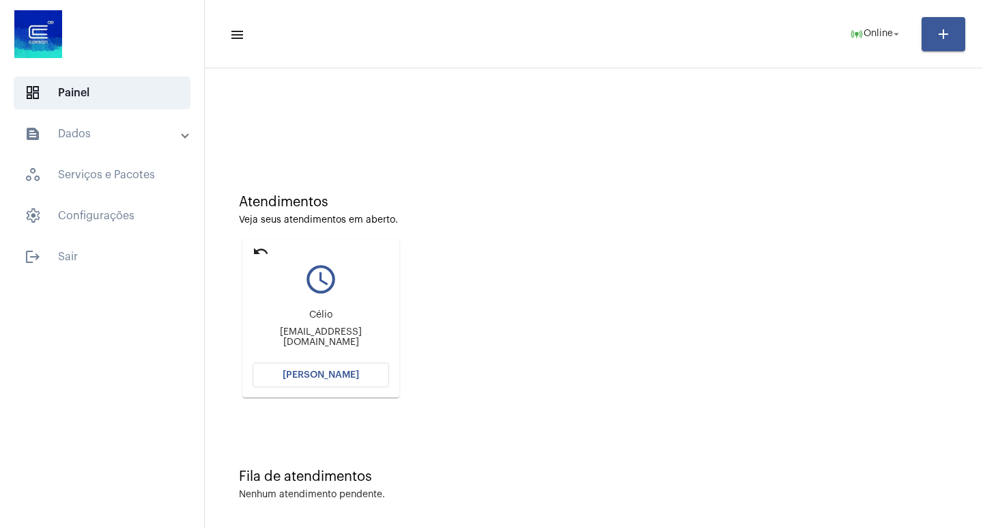
click at [324, 384] on button "[PERSON_NAME]" at bounding box center [321, 374] width 137 height 25
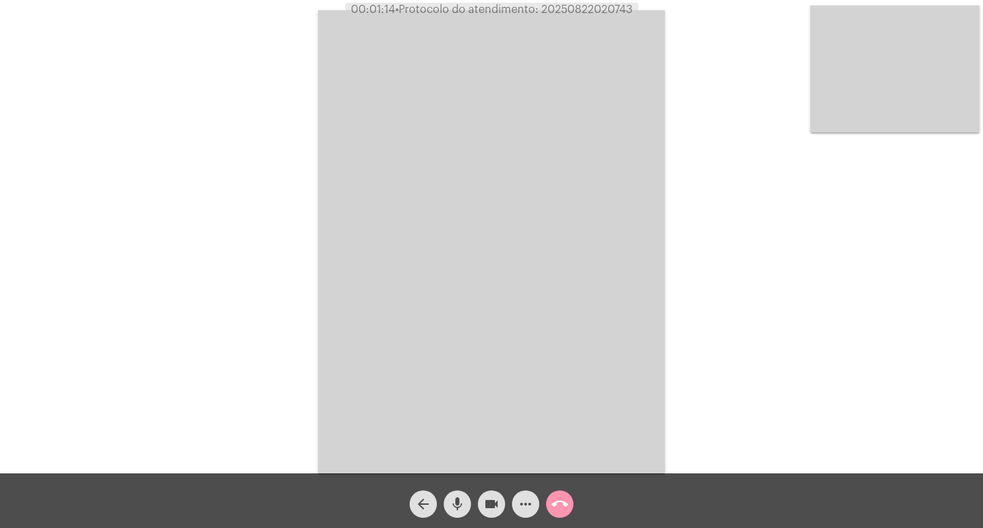
click at [563, 512] on mat-icon "call_end" at bounding box center [559, 504] width 16 height 16
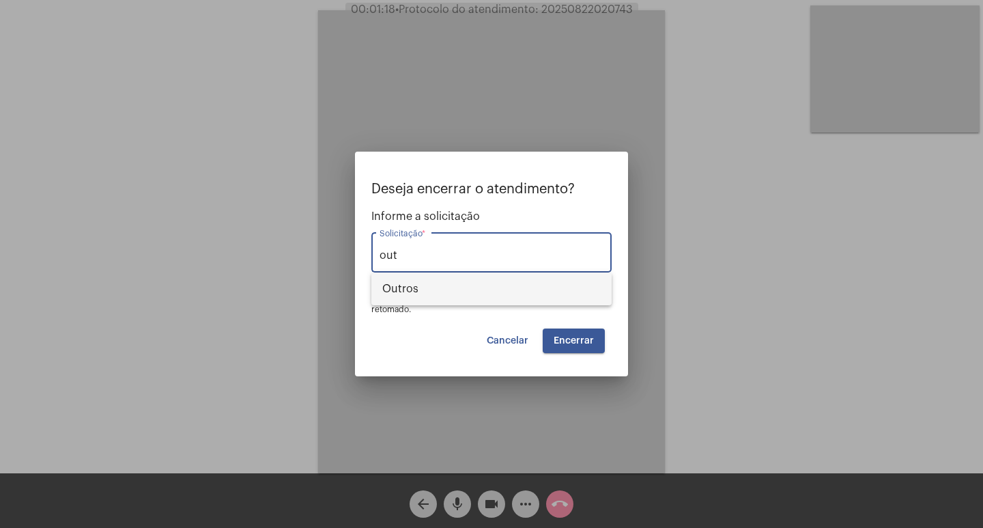
click at [477, 284] on span "Outros" at bounding box center [491, 288] width 218 height 33
type input "Outros"
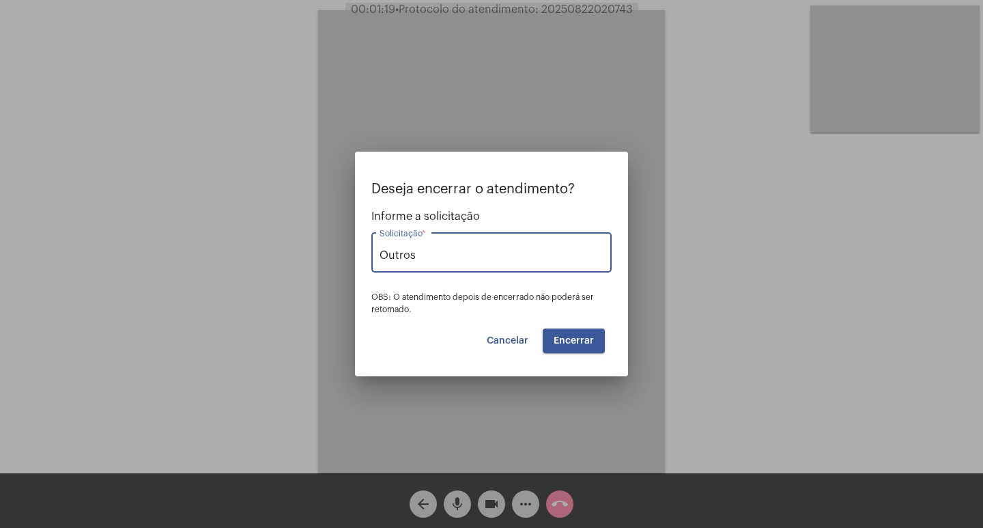
click at [565, 339] on span "Encerrar" at bounding box center [574, 341] width 40 height 10
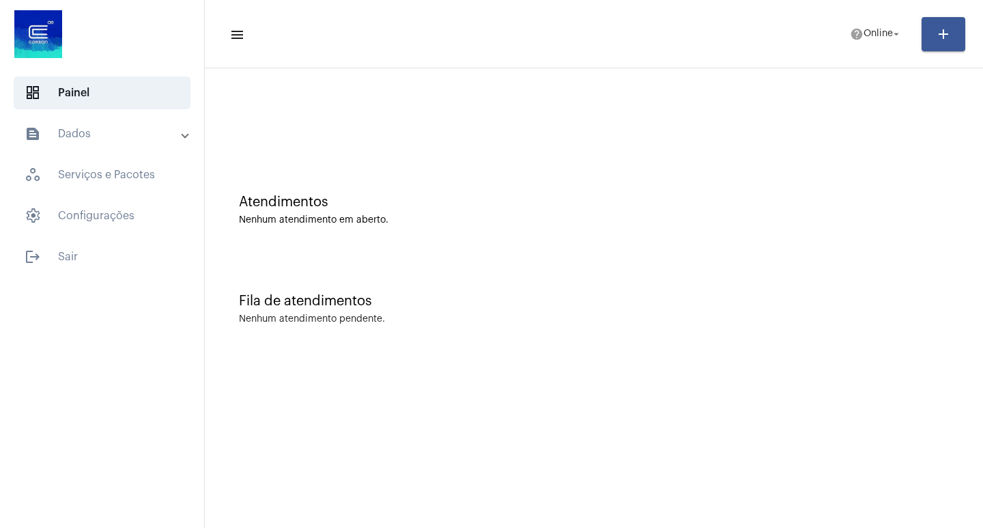
click at [844, 51] on mat-toolbar-row "menu help Online arrow_drop_down add" at bounding box center [594, 34] width 778 height 44
click at [857, 38] on mat-icon "help" at bounding box center [857, 34] width 14 height 14
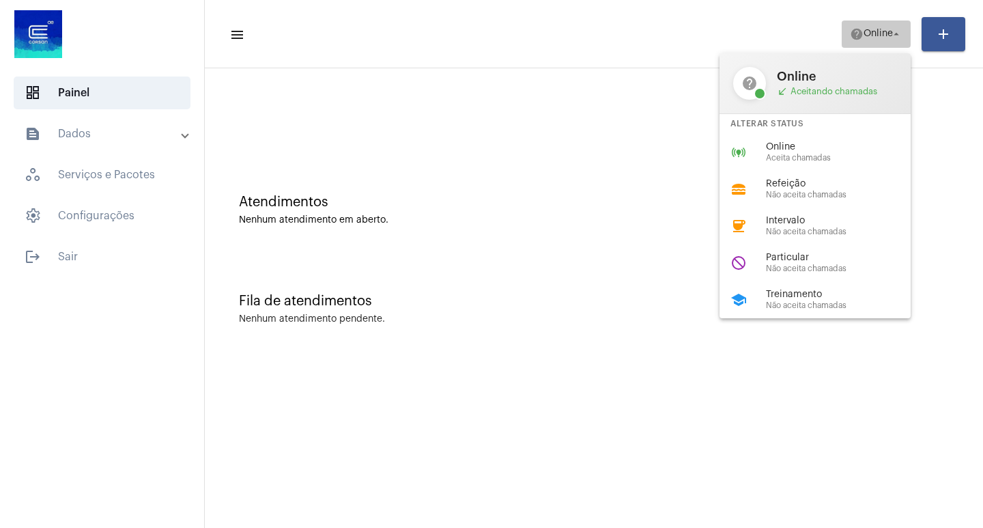
click at [857, 38] on body "dashboard Painel text_snippet_outlined Dados history_outlined Histórico schedul…" at bounding box center [491, 264] width 983 height 528
click at [840, 147] on span "Online" at bounding box center [844, 147] width 156 height 10
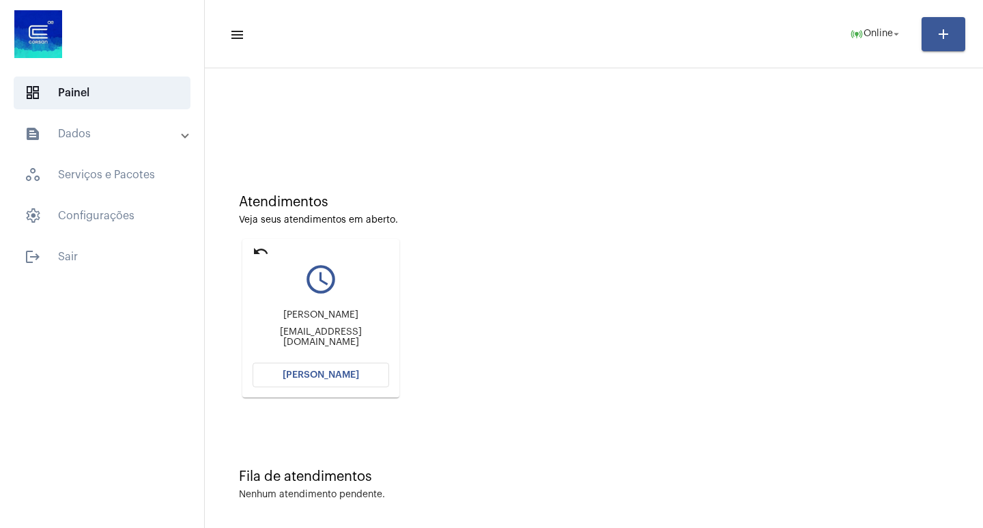
click at [531, 303] on div "Atendimentos Veja seus atendimentos em aberto. undo query_builder [PERSON_NAME]…" at bounding box center [594, 291] width 764 height 274
click at [312, 362] on button "[PERSON_NAME]" at bounding box center [321, 374] width 137 height 25
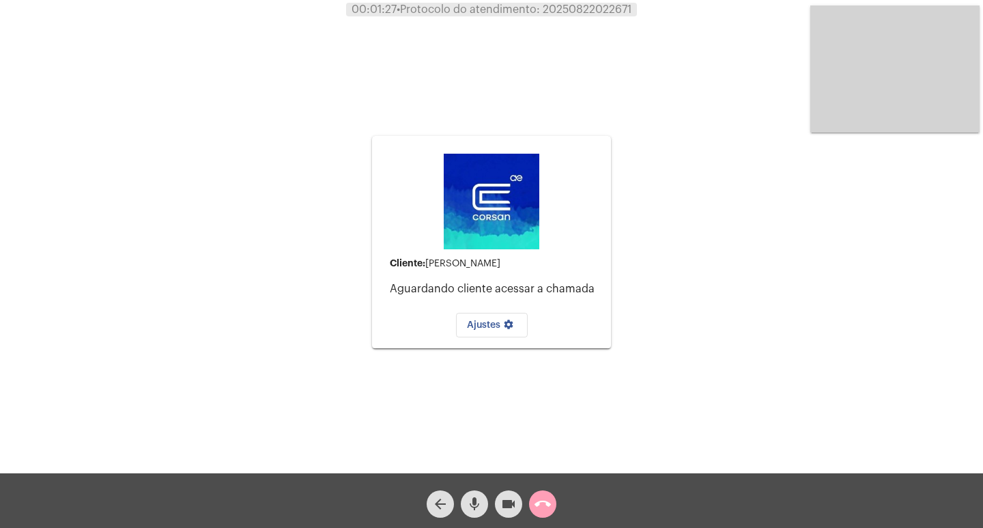
click at [531, 510] on button "call_end" at bounding box center [542, 503] width 27 height 27
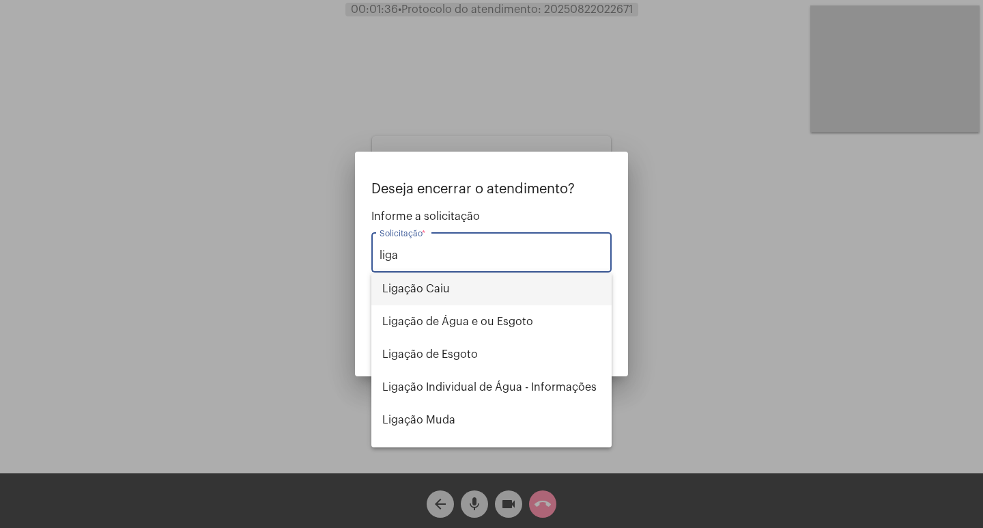
click at [454, 295] on span "Ligação Caiu" at bounding box center [491, 288] width 218 height 33
type input "Ligação Caiu"
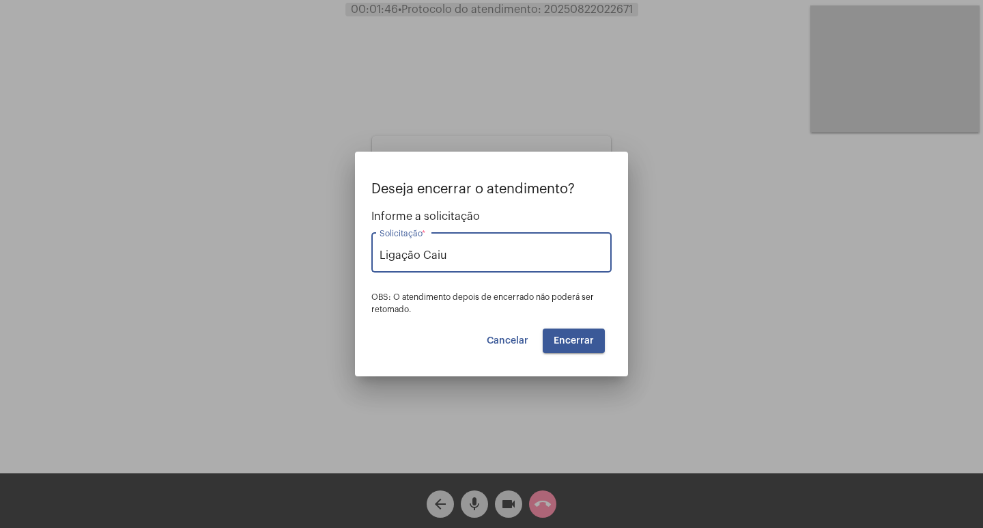
click at [563, 343] on span "Encerrar" at bounding box center [574, 341] width 40 height 10
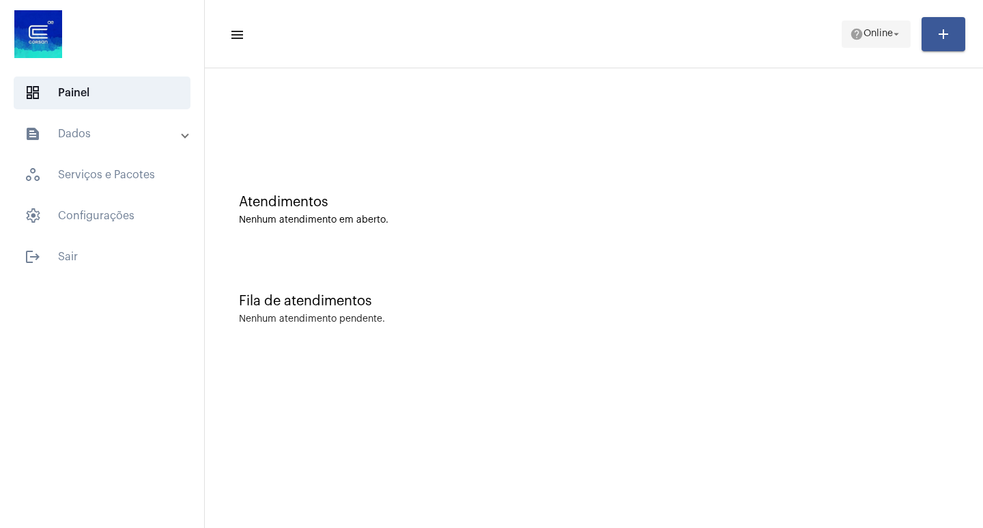
click at [871, 38] on span "Online" at bounding box center [877, 34] width 29 height 10
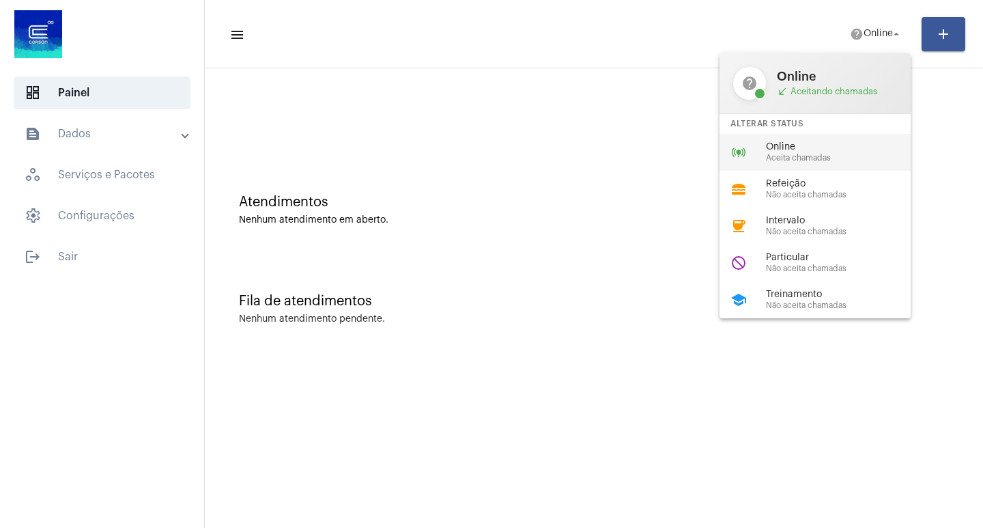
click at [783, 154] on span "Aceita chamadas" at bounding box center [844, 158] width 156 height 9
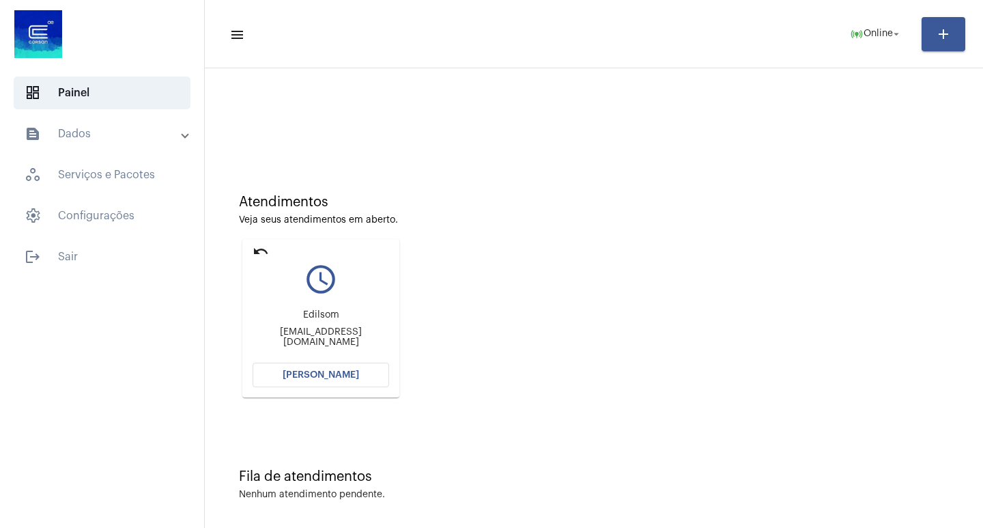
click at [250, 250] on mat-card "undo query_builder Edilsom [EMAIL_ADDRESS][DOMAIN_NAME] [PERSON_NAME]" at bounding box center [320, 318] width 157 height 158
click at [258, 248] on mat-icon "undo" at bounding box center [261, 251] width 16 height 16
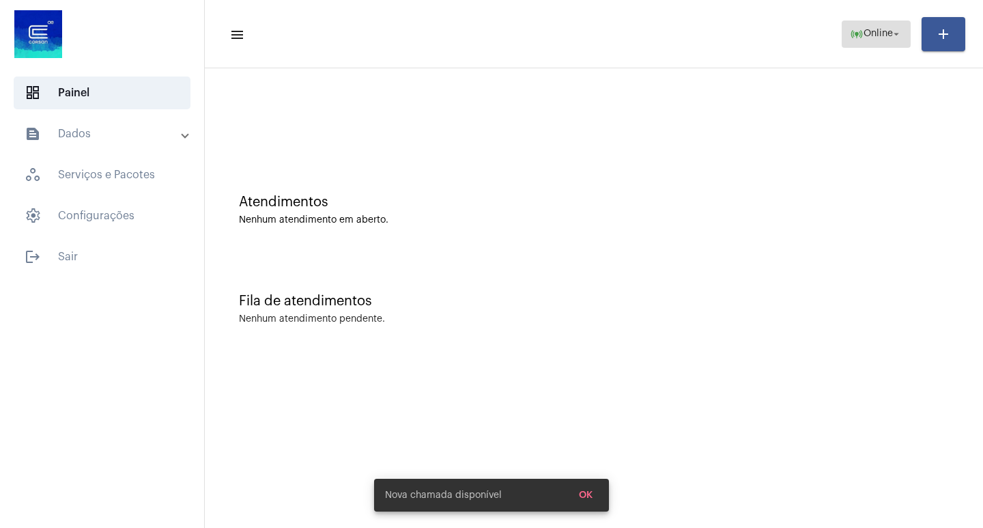
click at [879, 25] on span "online_prediction Online arrow_drop_down" at bounding box center [876, 33] width 53 height 25
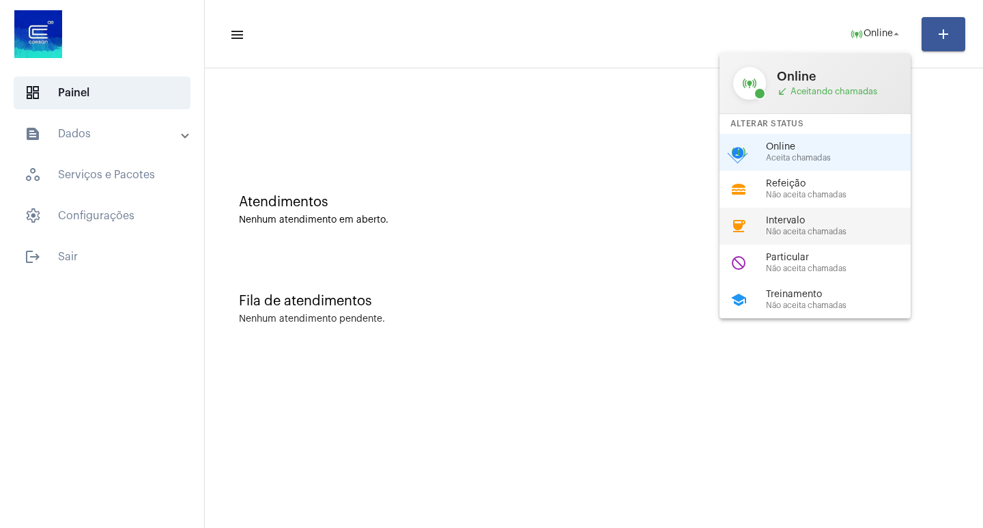
click at [855, 212] on div "coffee Intervalo Não aceita chamadas" at bounding box center [825, 225] width 213 height 37
